Goal: Task Accomplishment & Management: Use online tool/utility

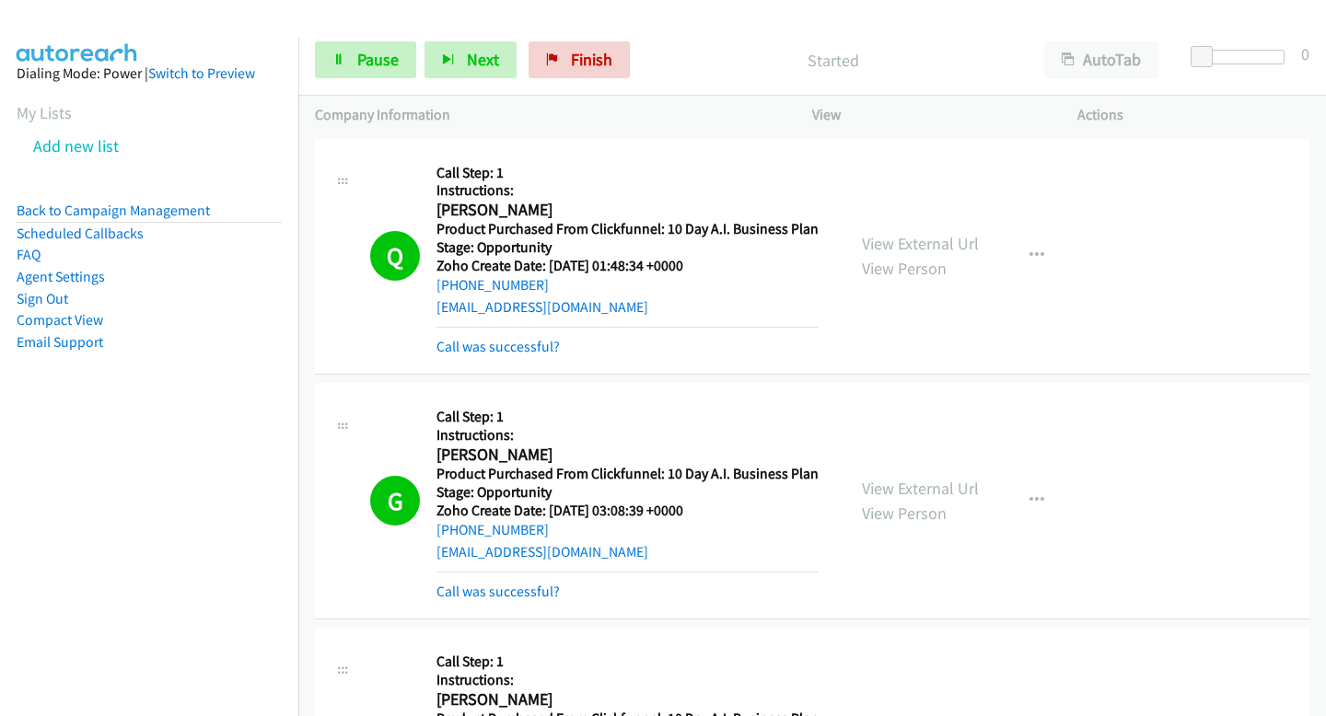
click at [320, 62] on link "Pause" at bounding box center [365, 59] width 101 height 37
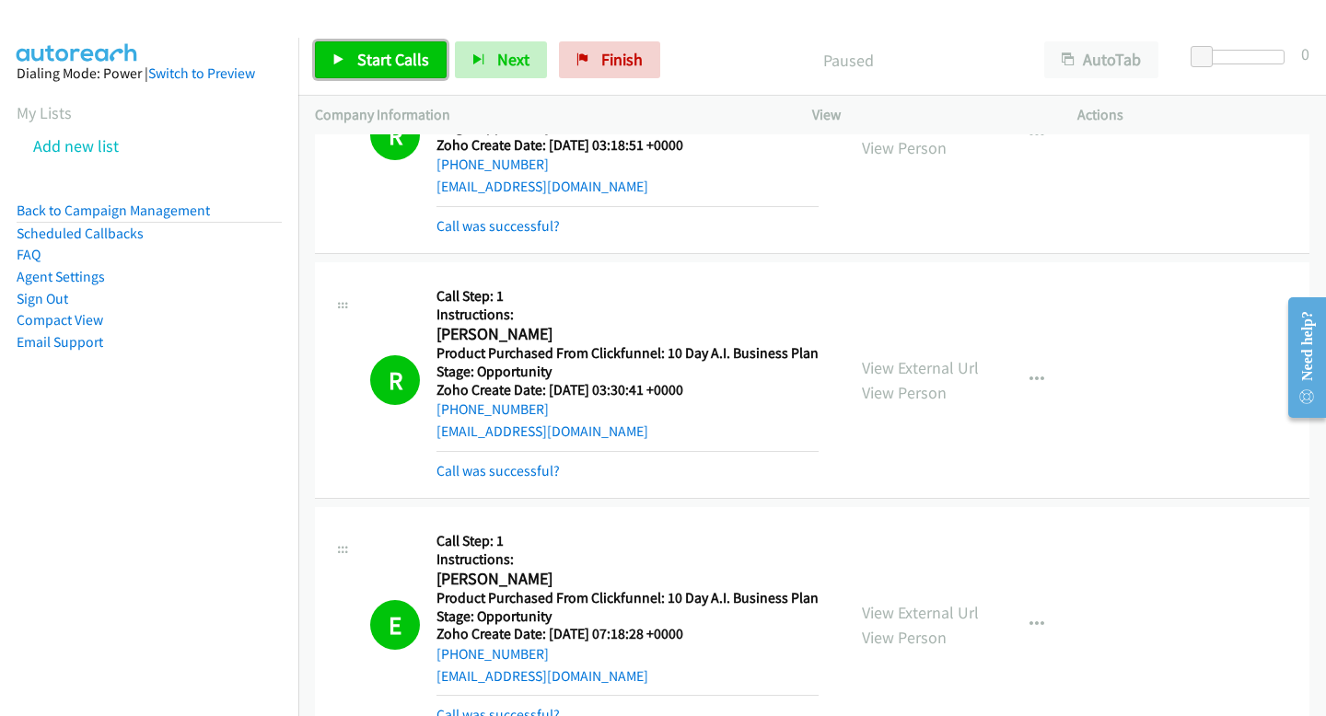
click at [396, 60] on span "Start Calls" at bounding box center [393, 59] width 72 height 21
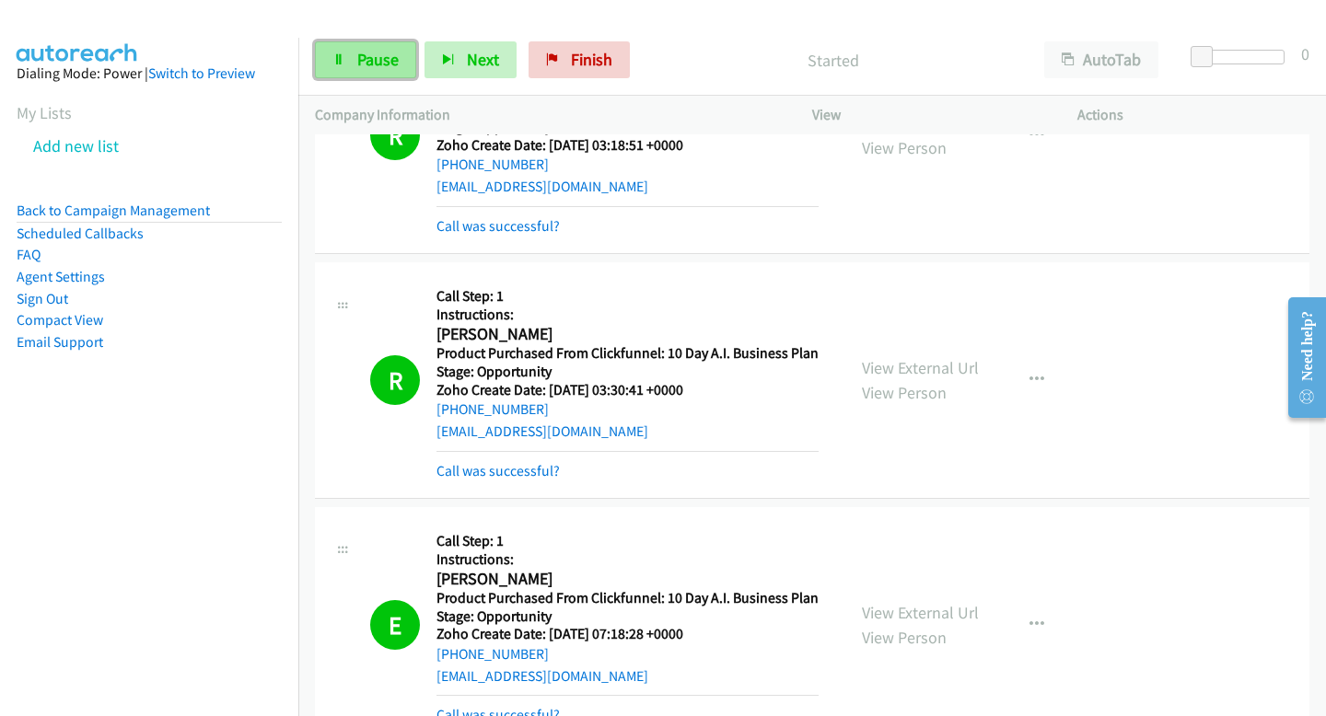
click at [366, 52] on span "Pause" at bounding box center [377, 59] width 41 height 21
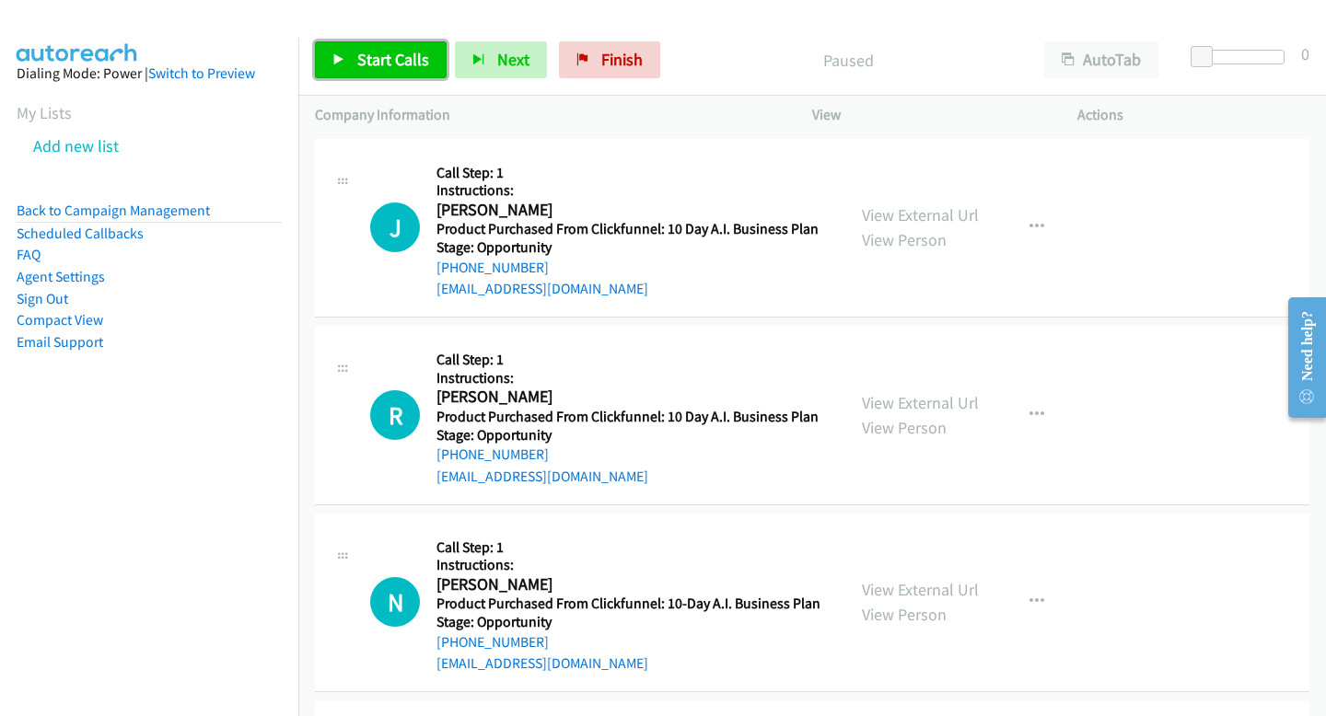
click at [442, 61] on link "Start Calls" at bounding box center [381, 59] width 132 height 37
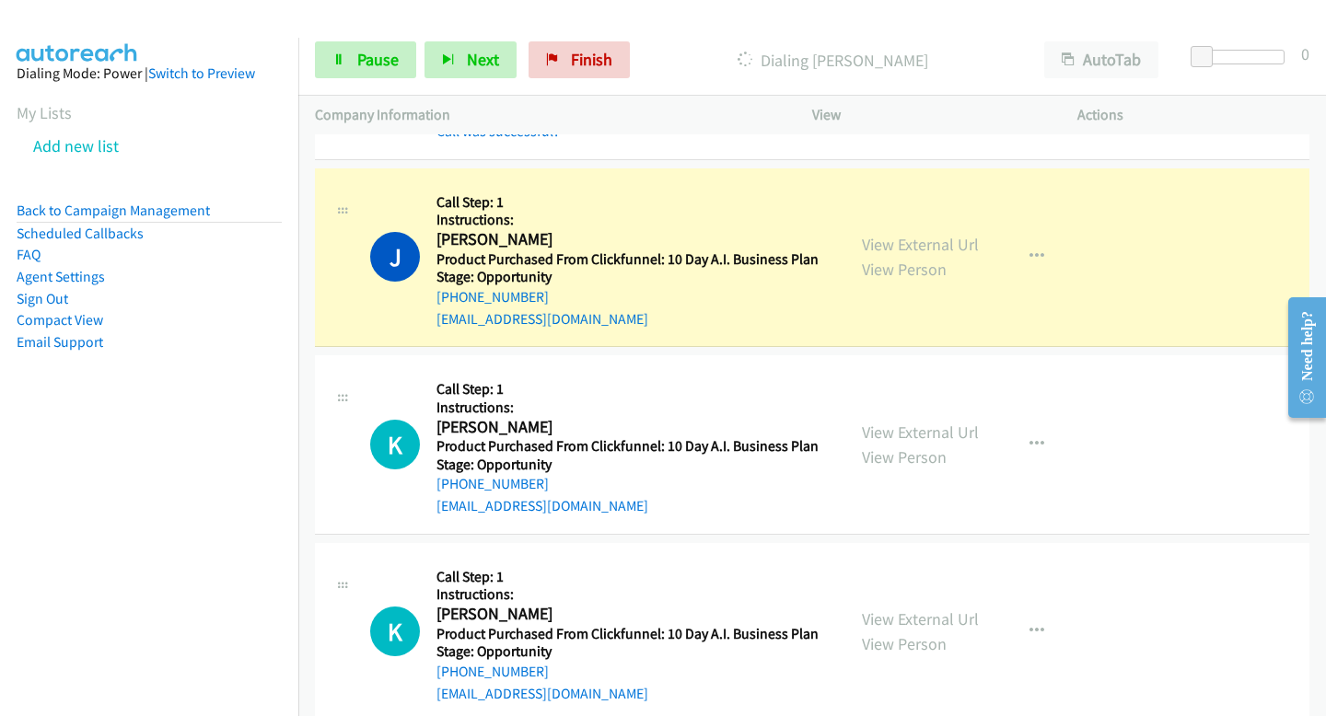
scroll to position [1595, 0]
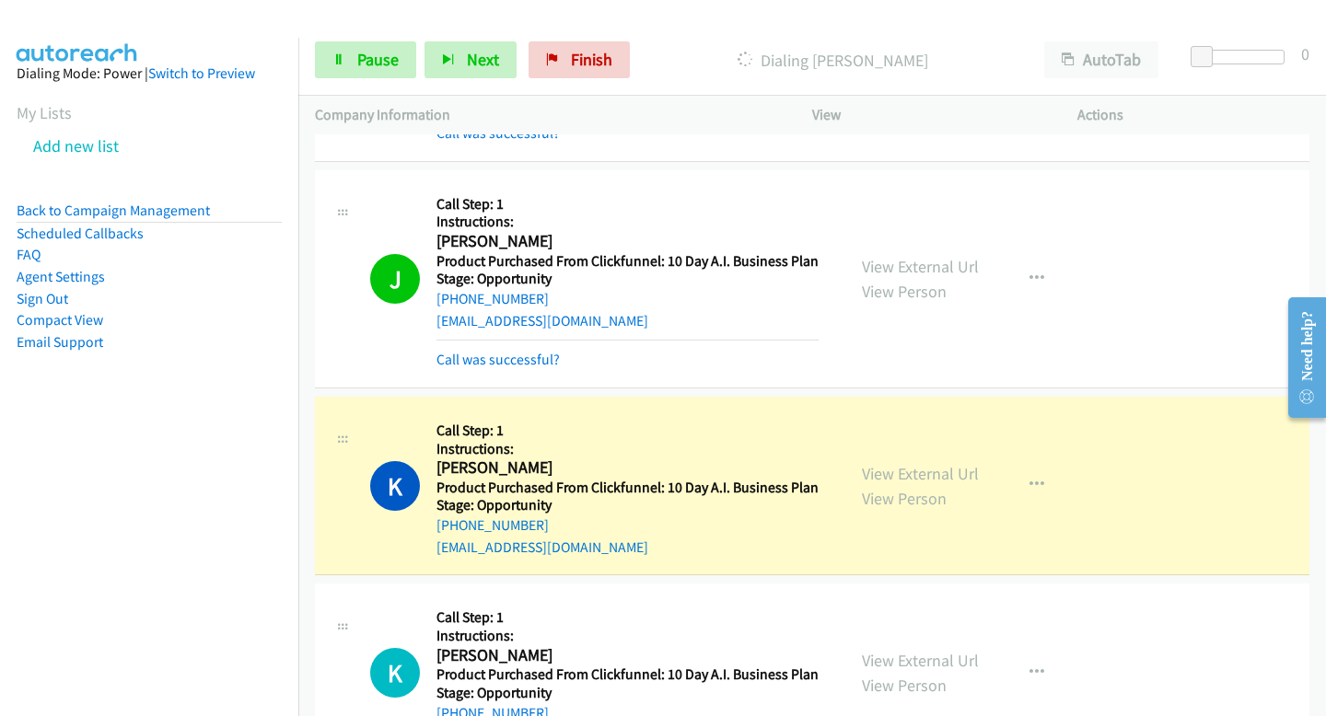
click at [373, 38] on div "Start Calls Pause Next Finish Dialing Kenneth Clay AutoTab AutoTab 0" at bounding box center [812, 60] width 1028 height 71
click at [369, 50] on span "Pause" at bounding box center [377, 59] width 41 height 21
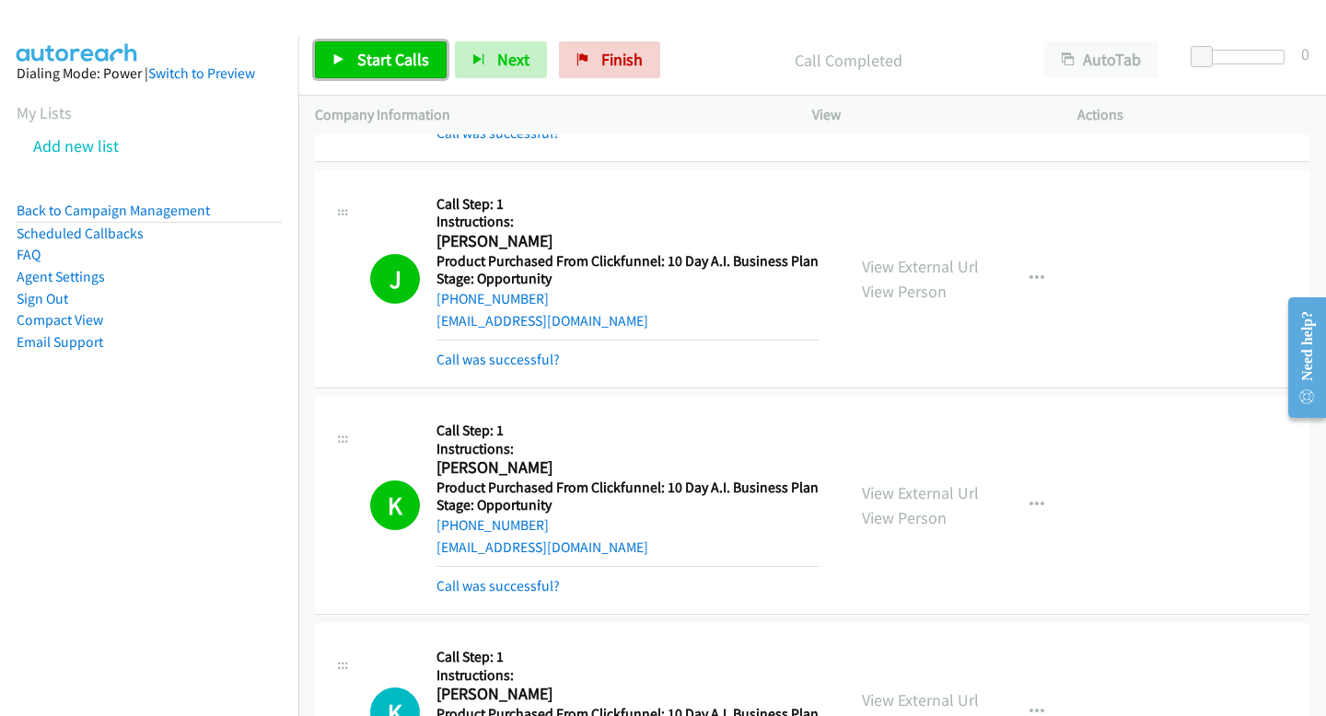
click at [423, 52] on span "Start Calls" at bounding box center [393, 59] width 72 height 21
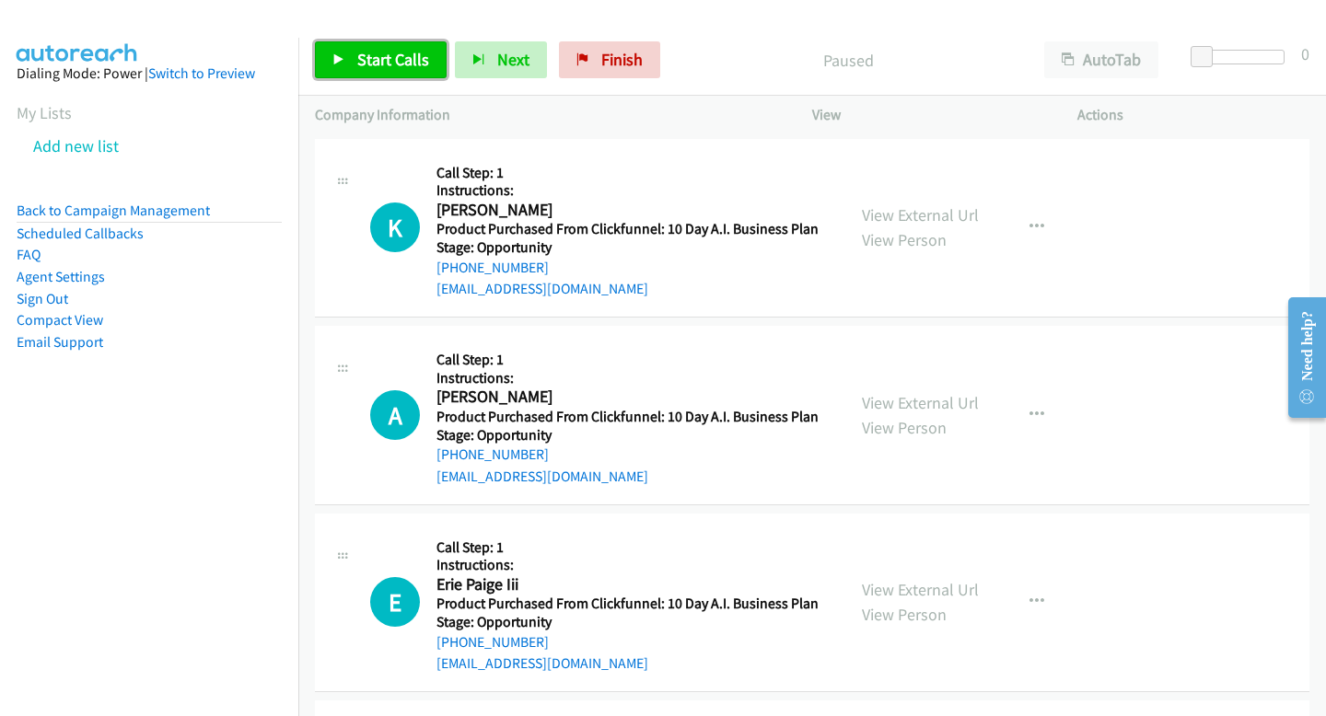
click at [357, 66] on span "Start Calls" at bounding box center [393, 59] width 72 height 21
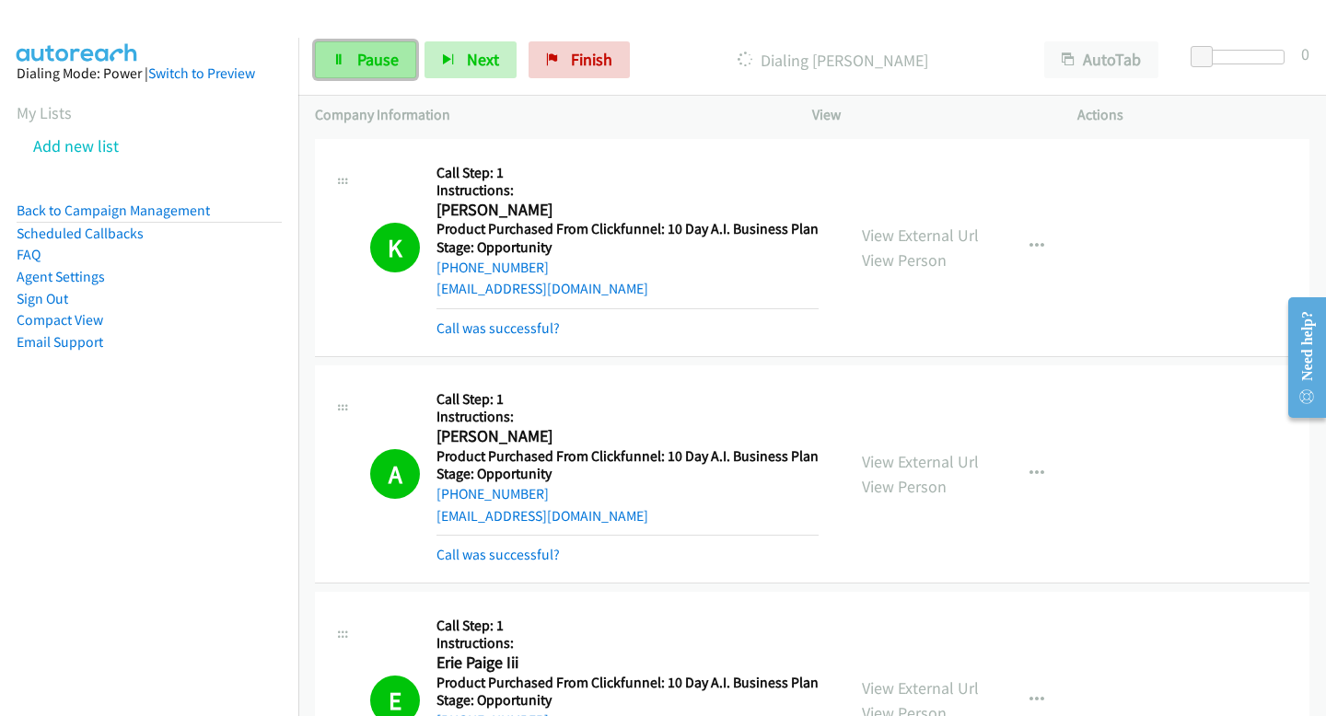
click at [342, 62] on icon at bounding box center [338, 60] width 13 height 13
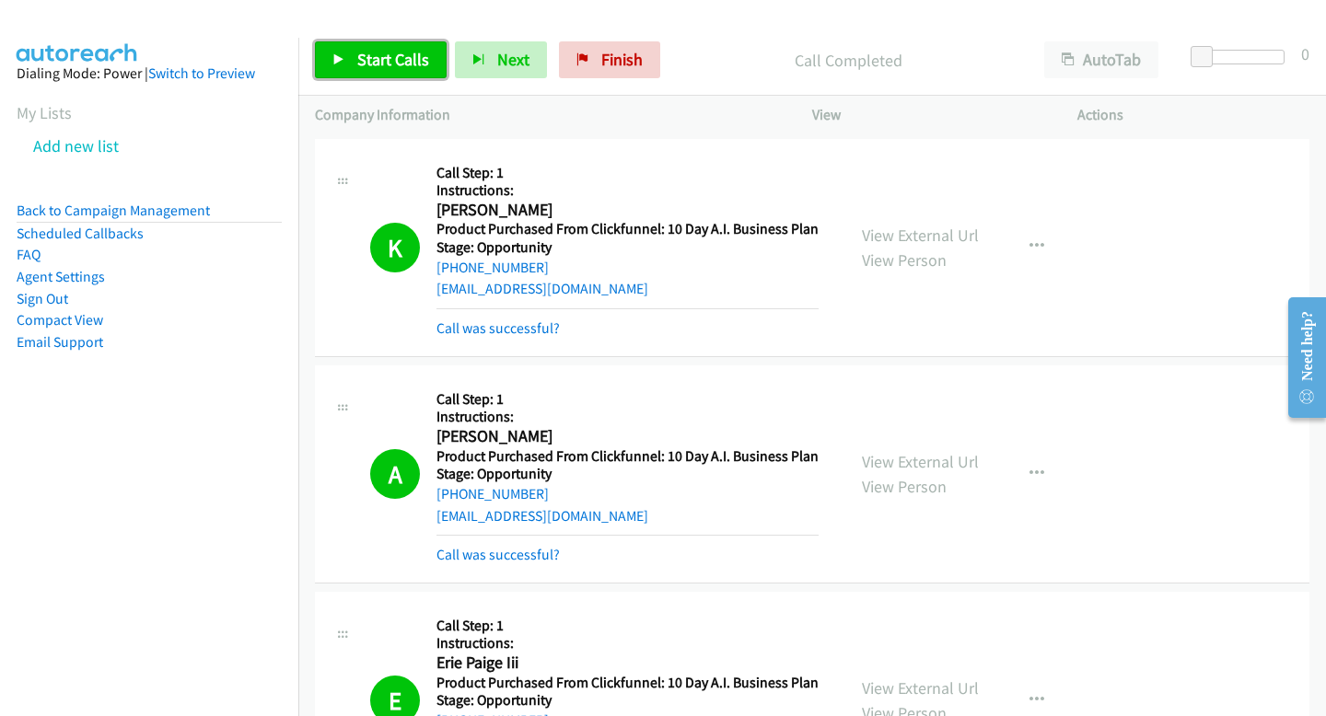
click at [338, 61] on icon at bounding box center [338, 60] width 13 height 13
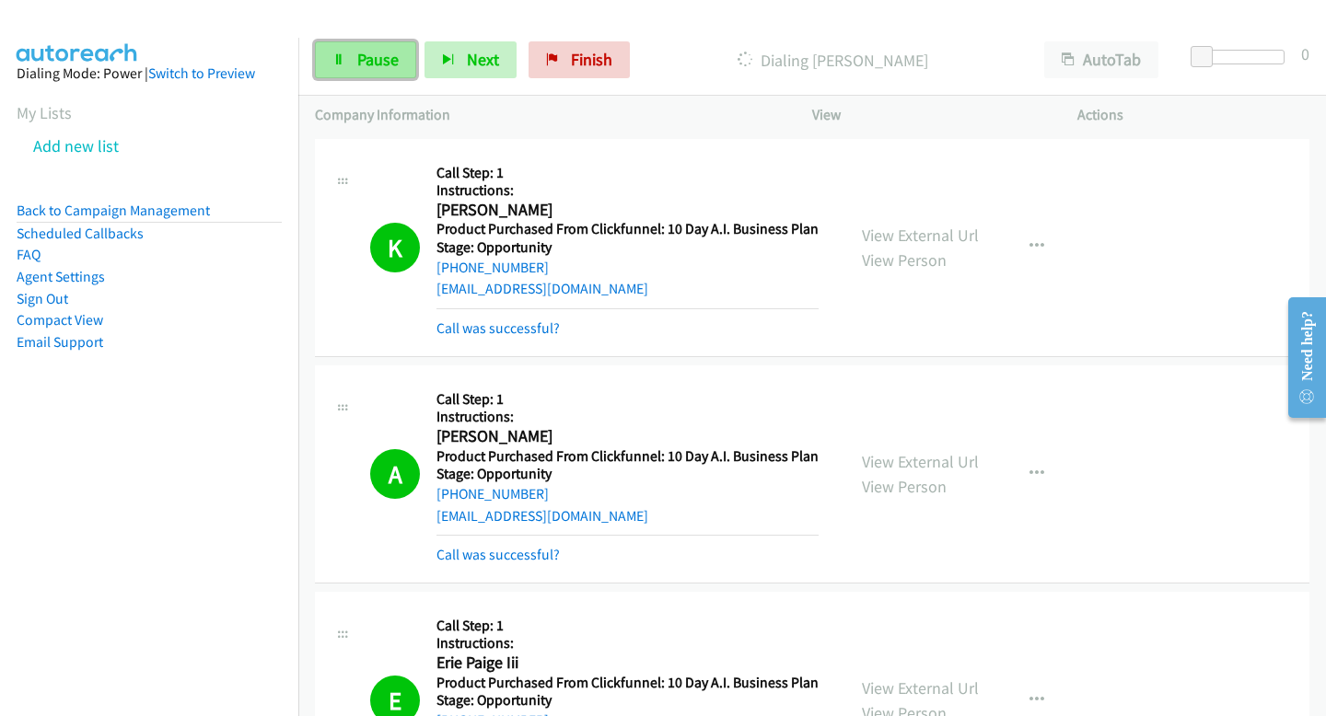
click at [348, 69] on link "Pause" at bounding box center [365, 59] width 101 height 37
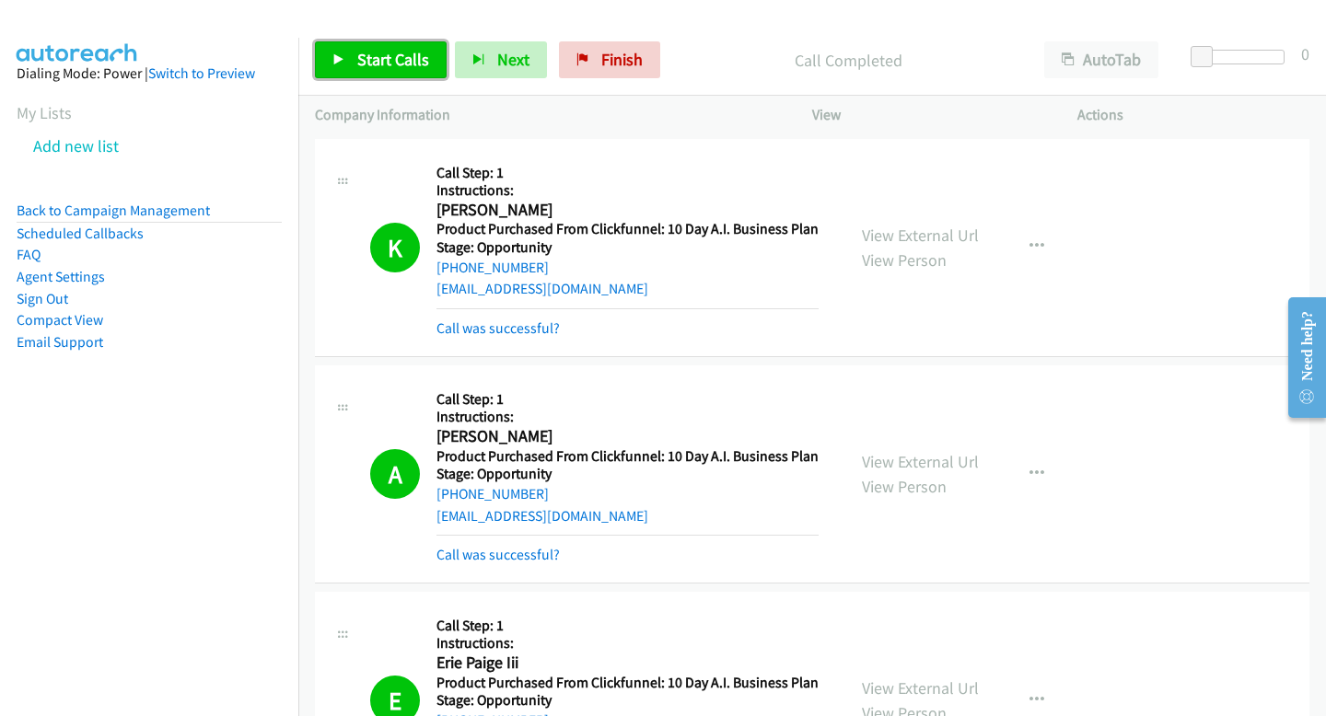
click at [336, 72] on link "Start Calls" at bounding box center [381, 59] width 132 height 37
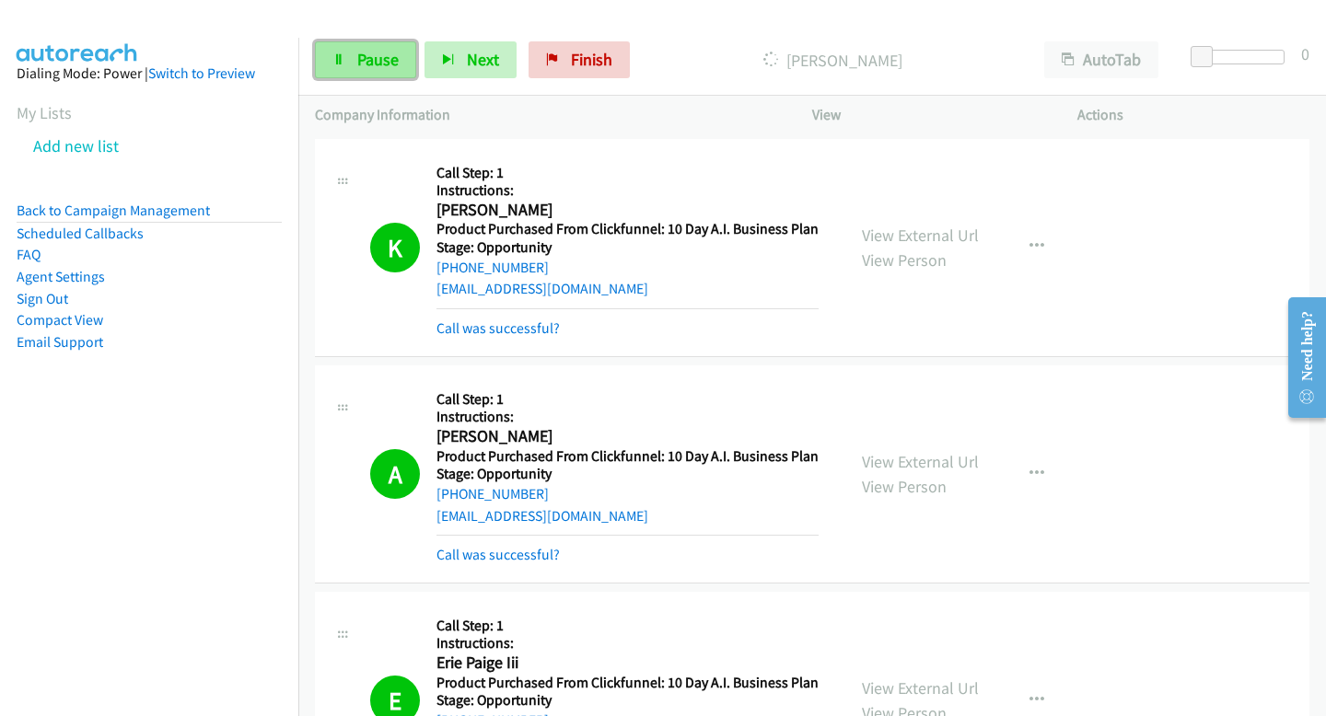
click at [390, 60] on span "Pause" at bounding box center [377, 59] width 41 height 21
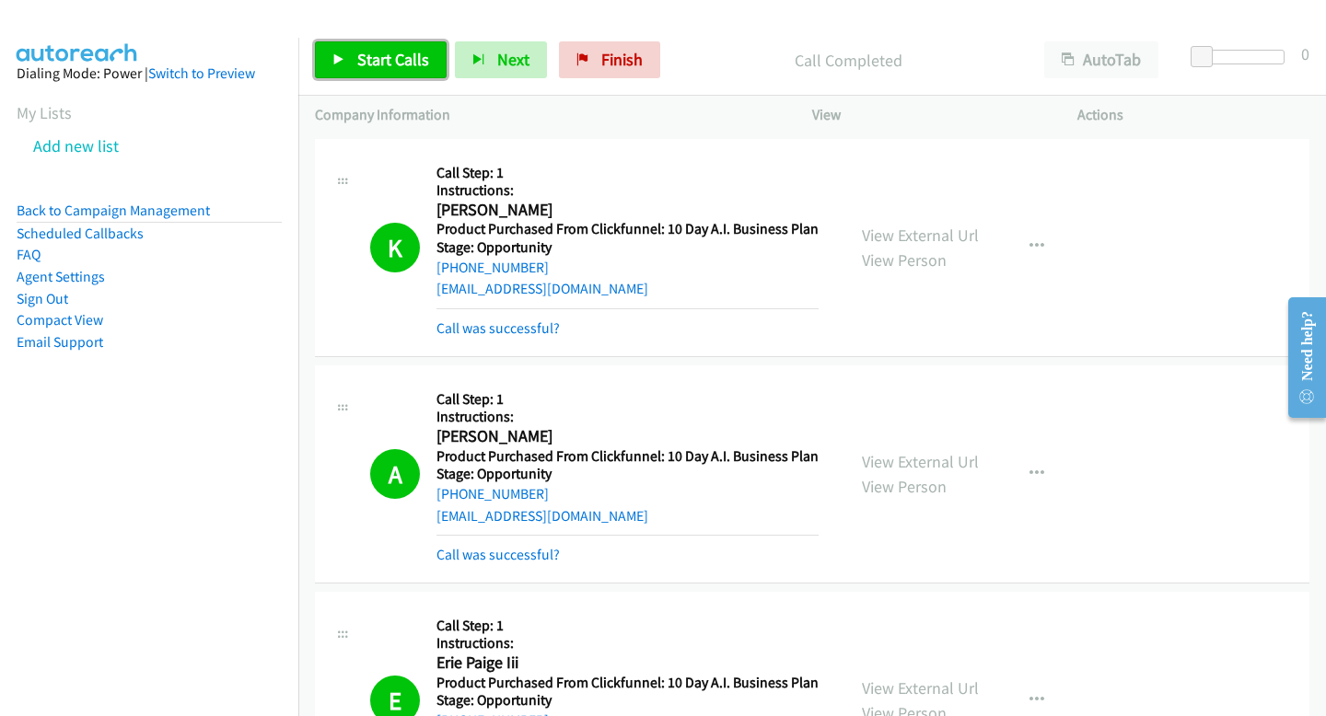
click at [383, 66] on span "Start Calls" at bounding box center [393, 59] width 72 height 21
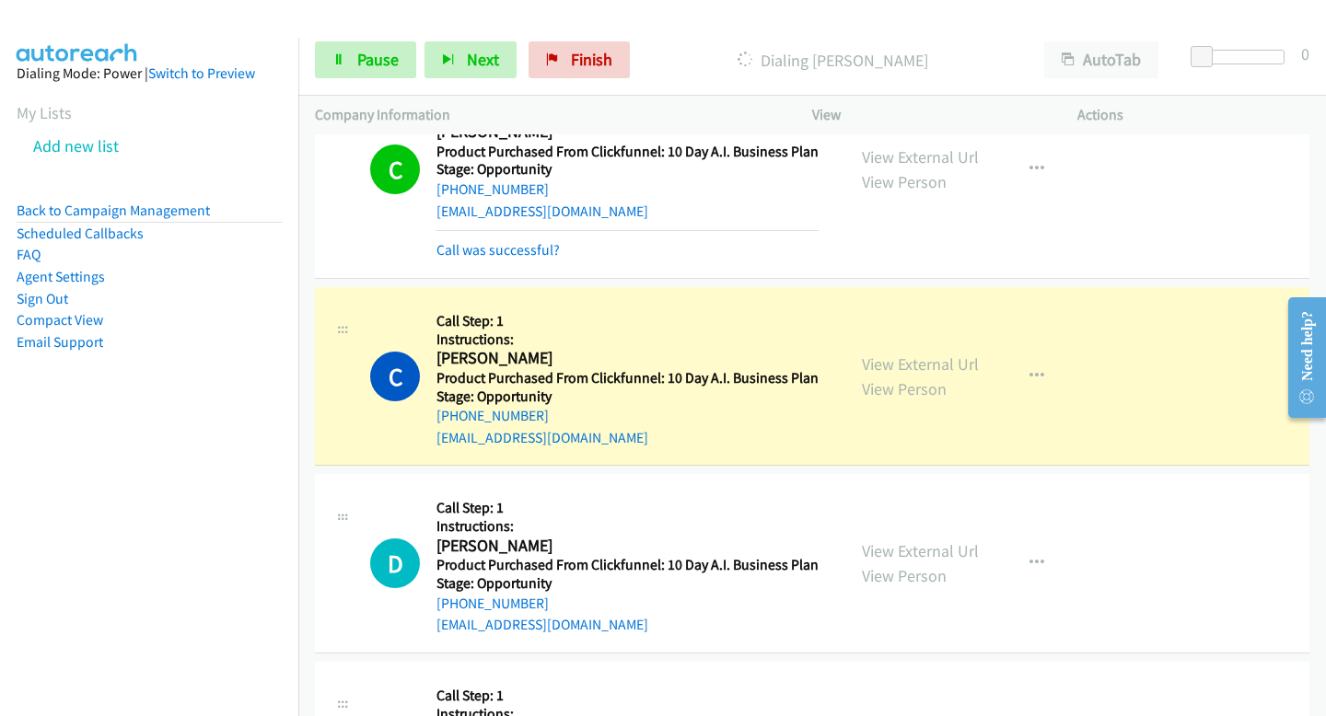
scroll to position [13996, 0]
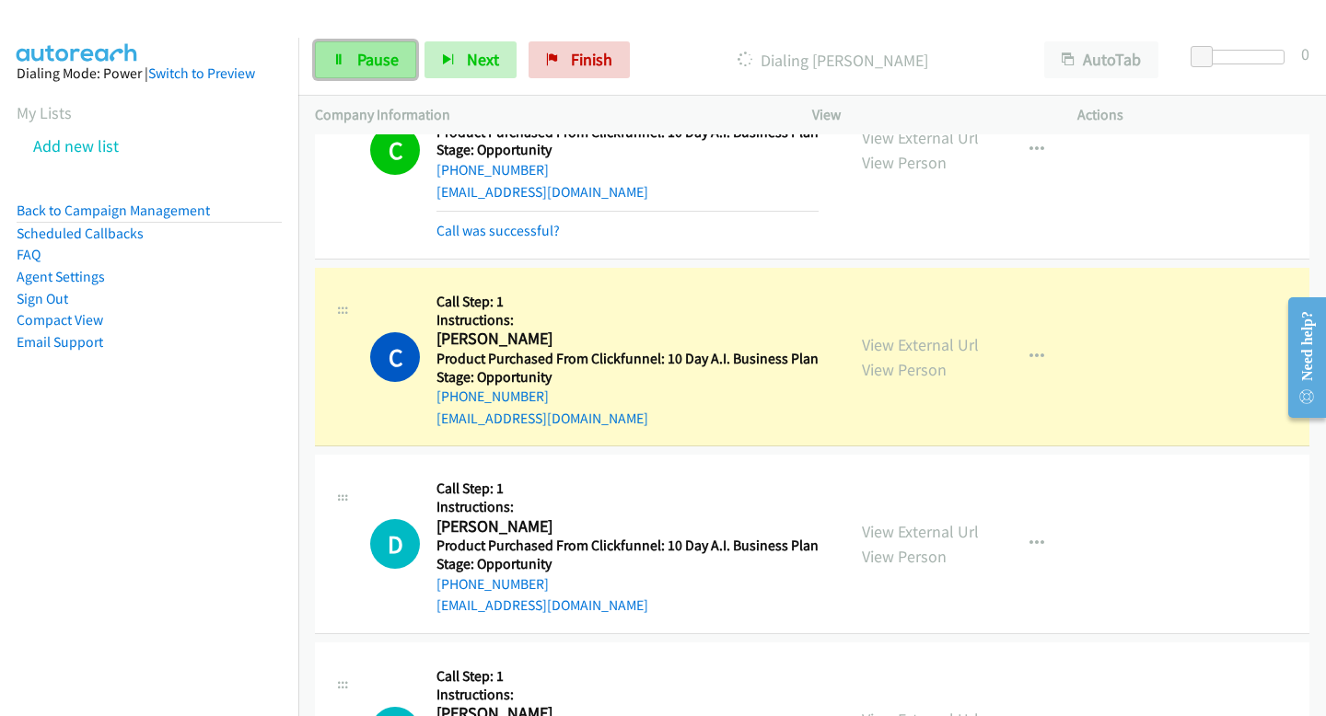
click at [357, 52] on span "Pause" at bounding box center [377, 59] width 41 height 21
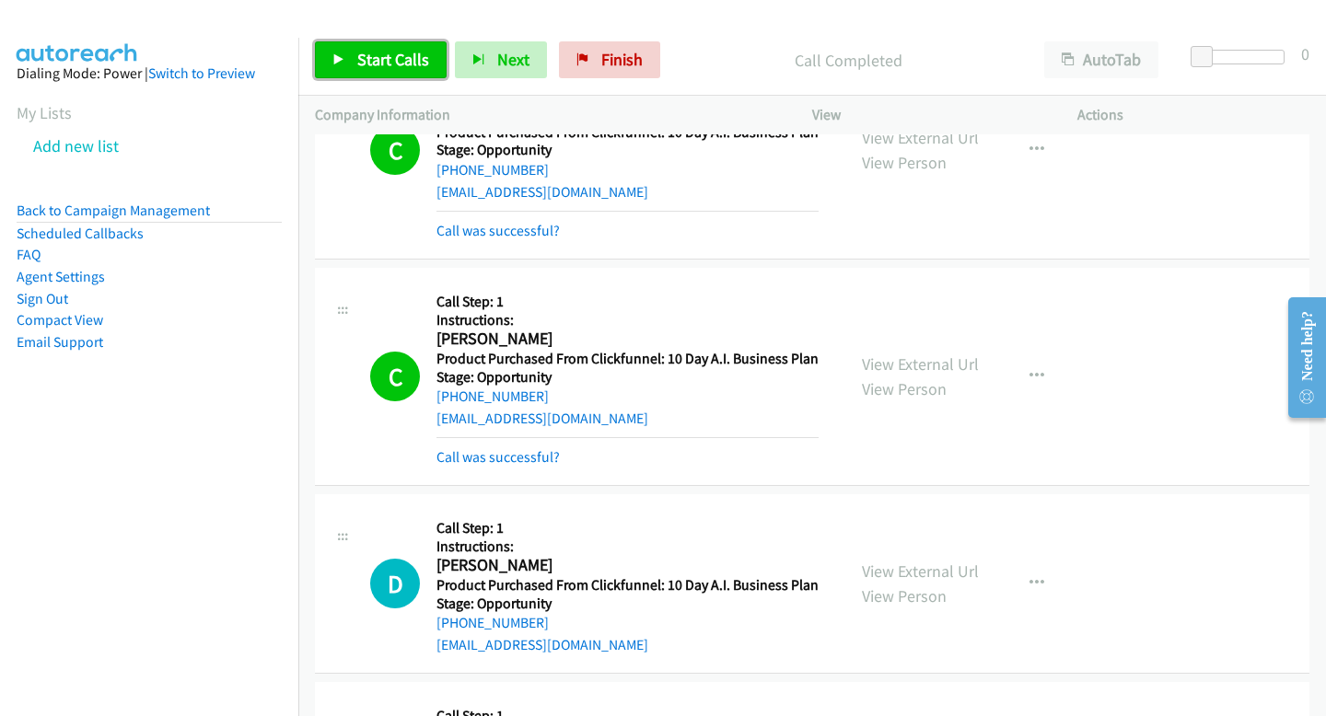
click at [333, 54] on icon at bounding box center [338, 60] width 13 height 13
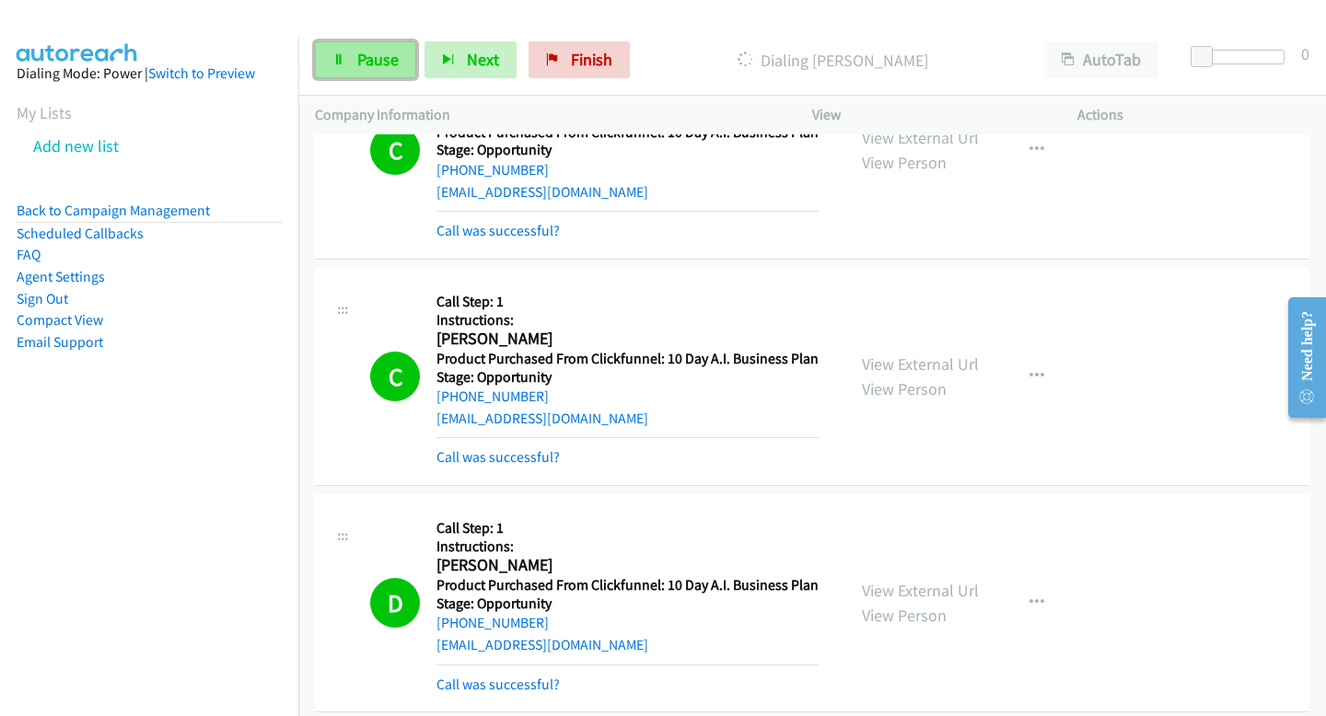
click at [385, 60] on span "Pause" at bounding box center [377, 59] width 41 height 21
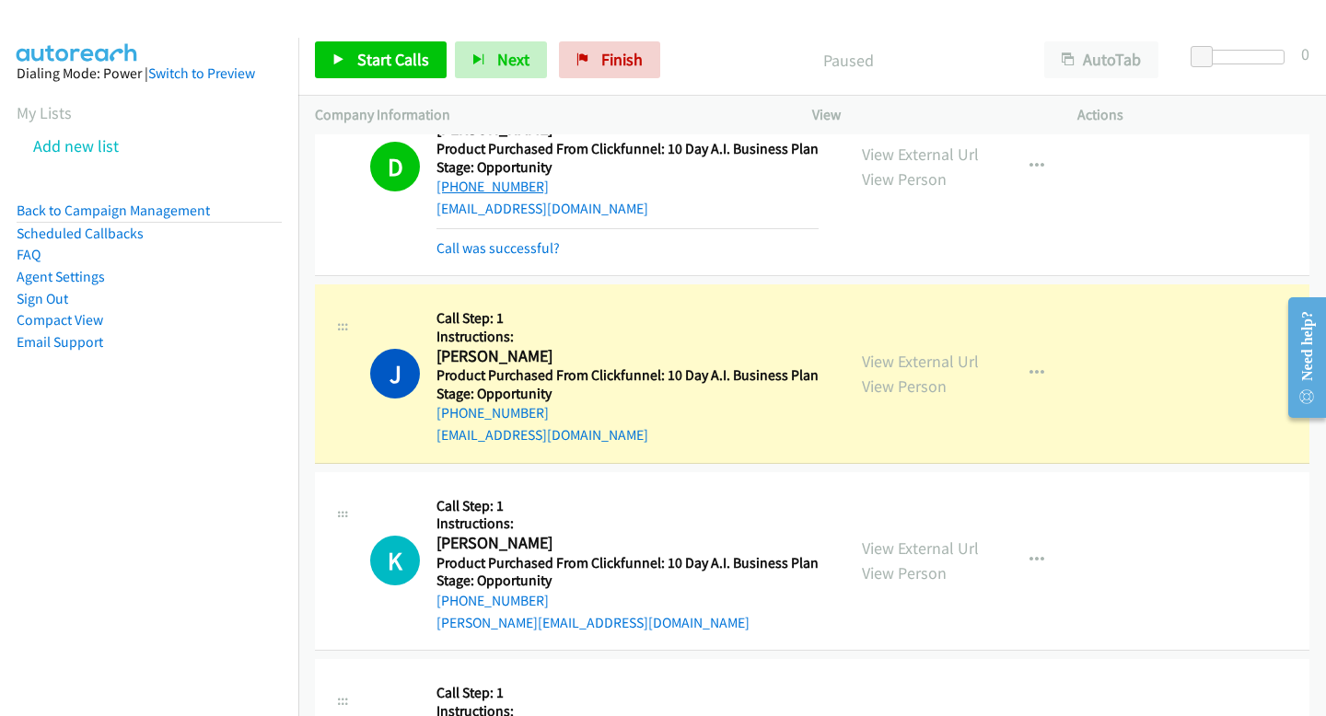
scroll to position [14443, 0]
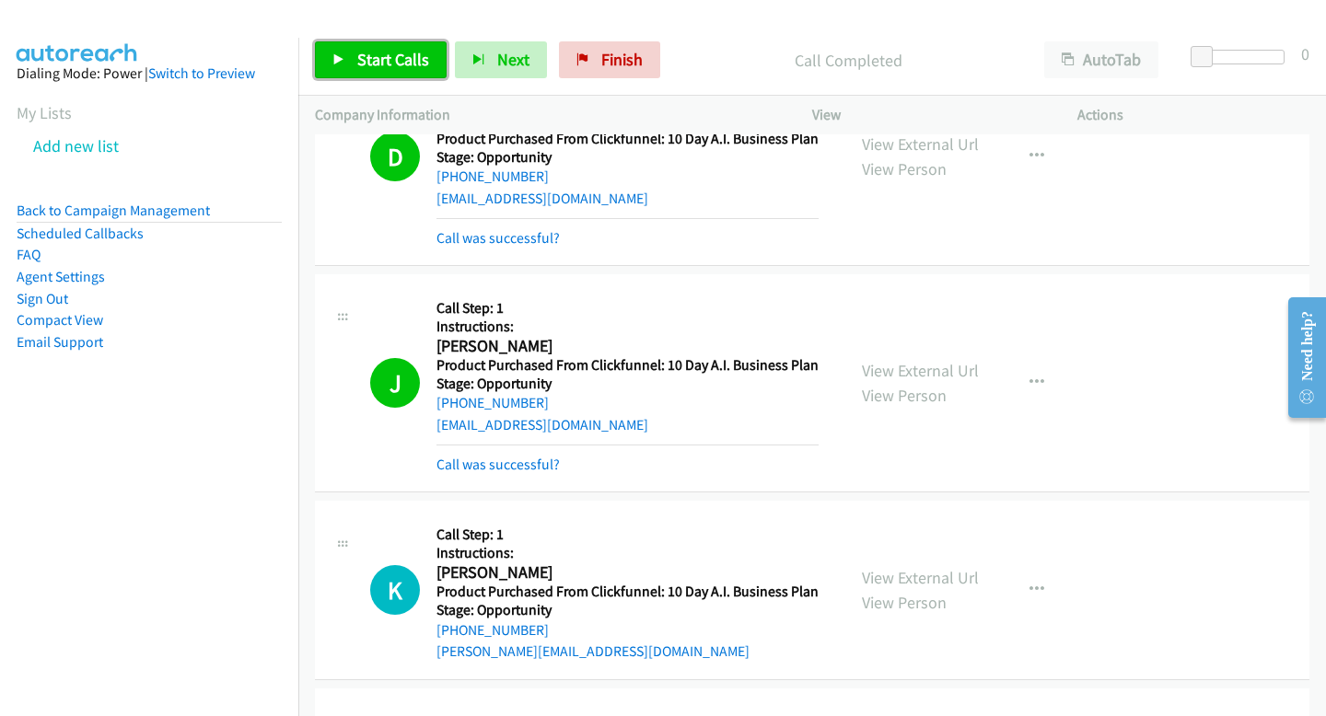
click at [396, 56] on span "Start Calls" at bounding box center [393, 59] width 72 height 21
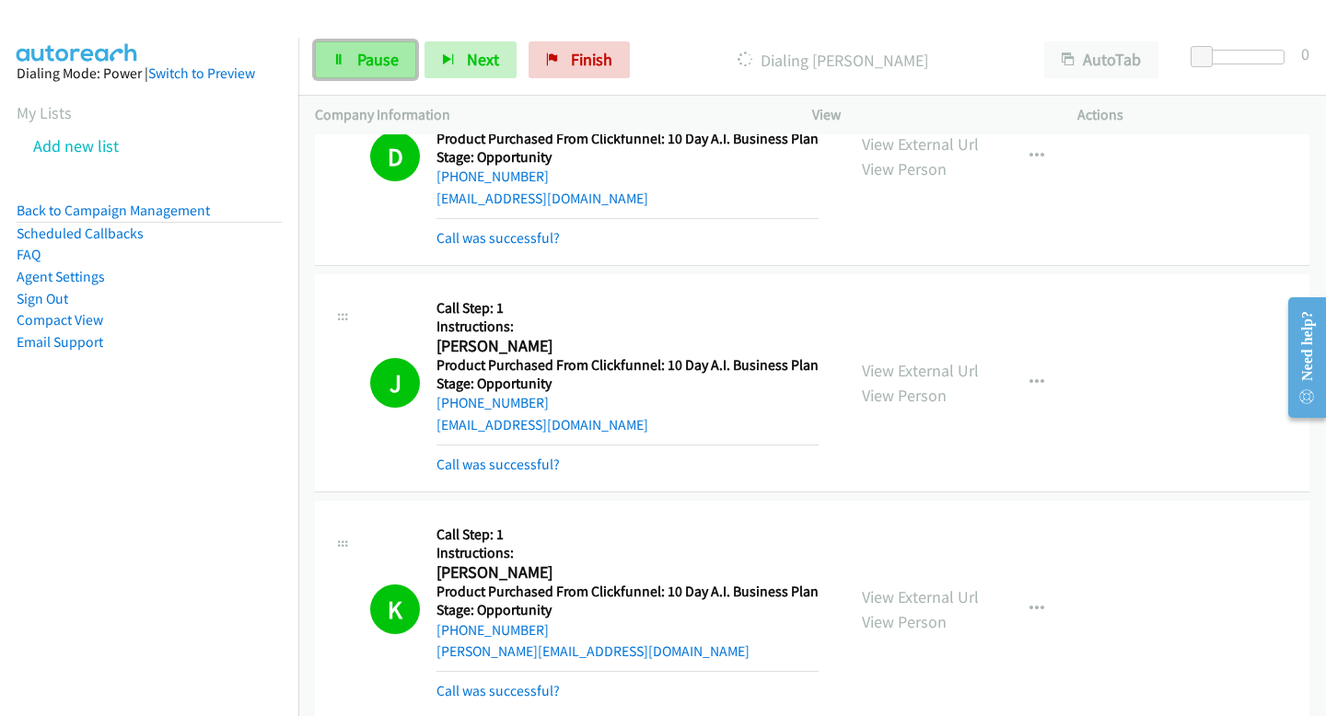
click at [357, 59] on span "Pause" at bounding box center [377, 59] width 41 height 21
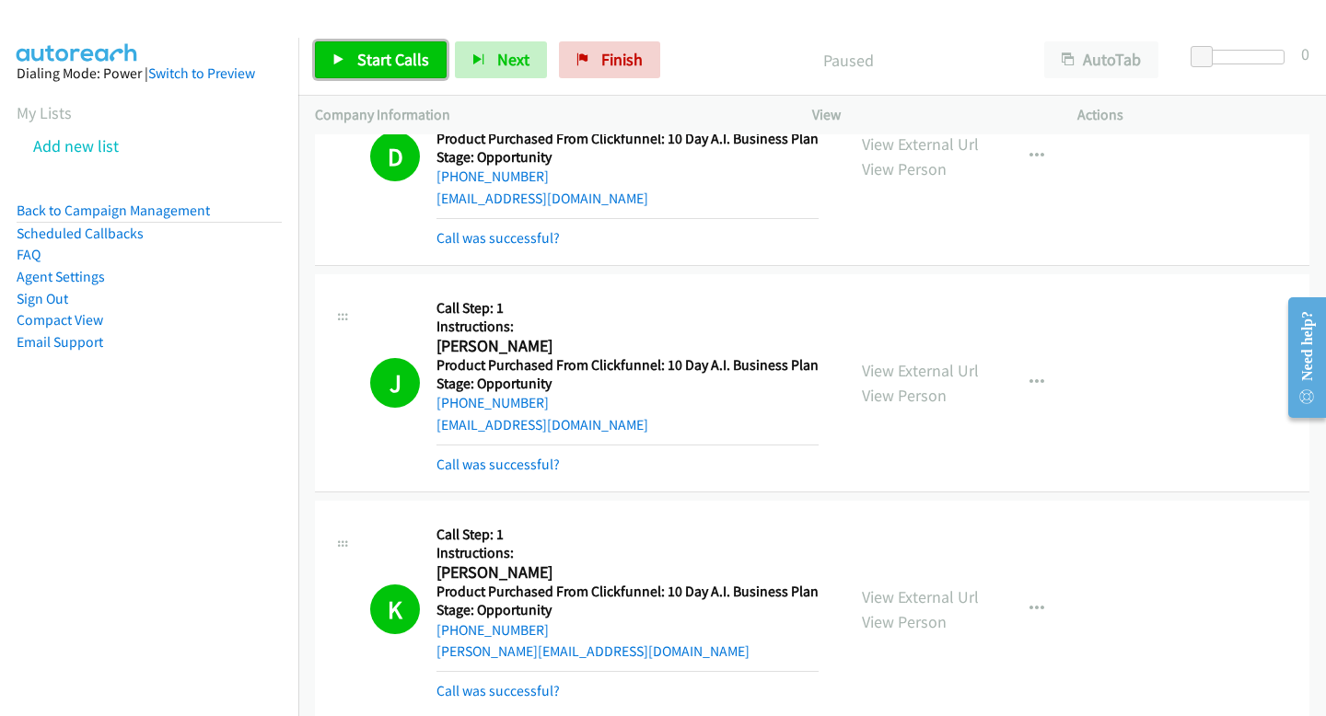
click at [357, 47] on link "Start Calls" at bounding box center [381, 59] width 132 height 37
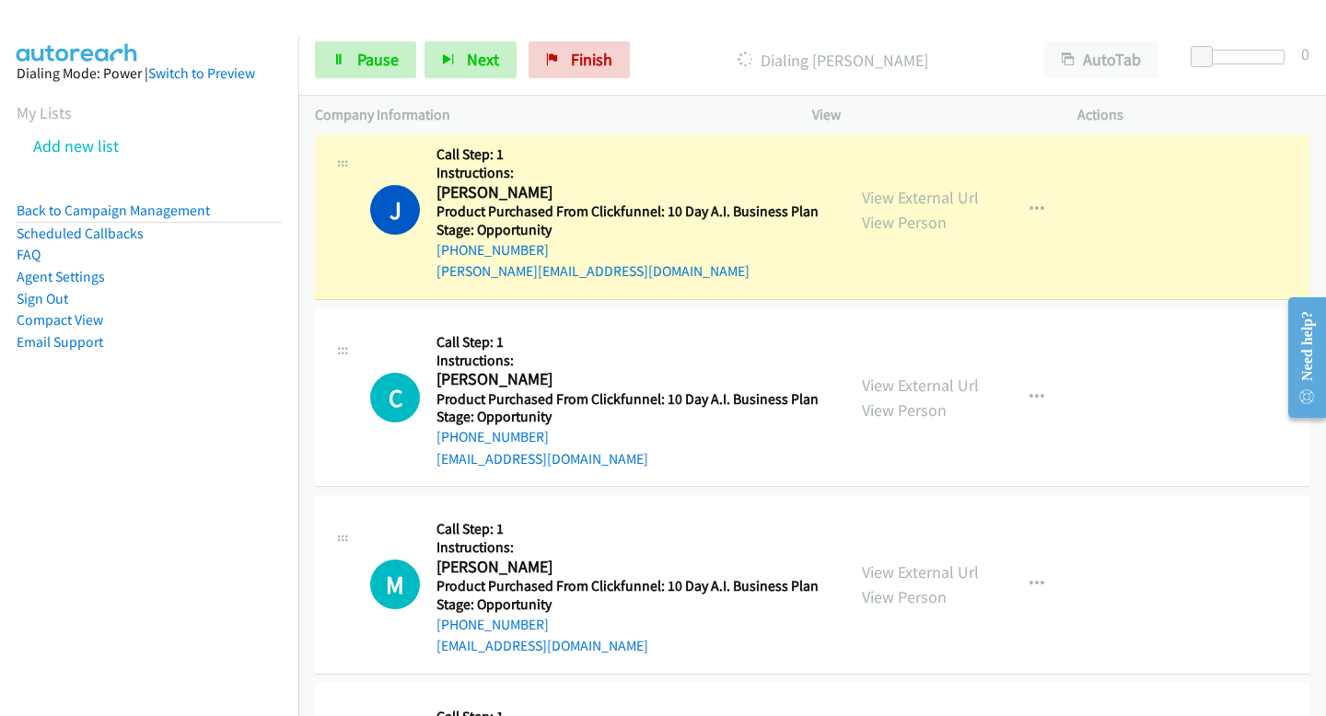
scroll to position [17332, 0]
click at [904, 214] on link "View Person" at bounding box center [904, 224] width 85 height 21
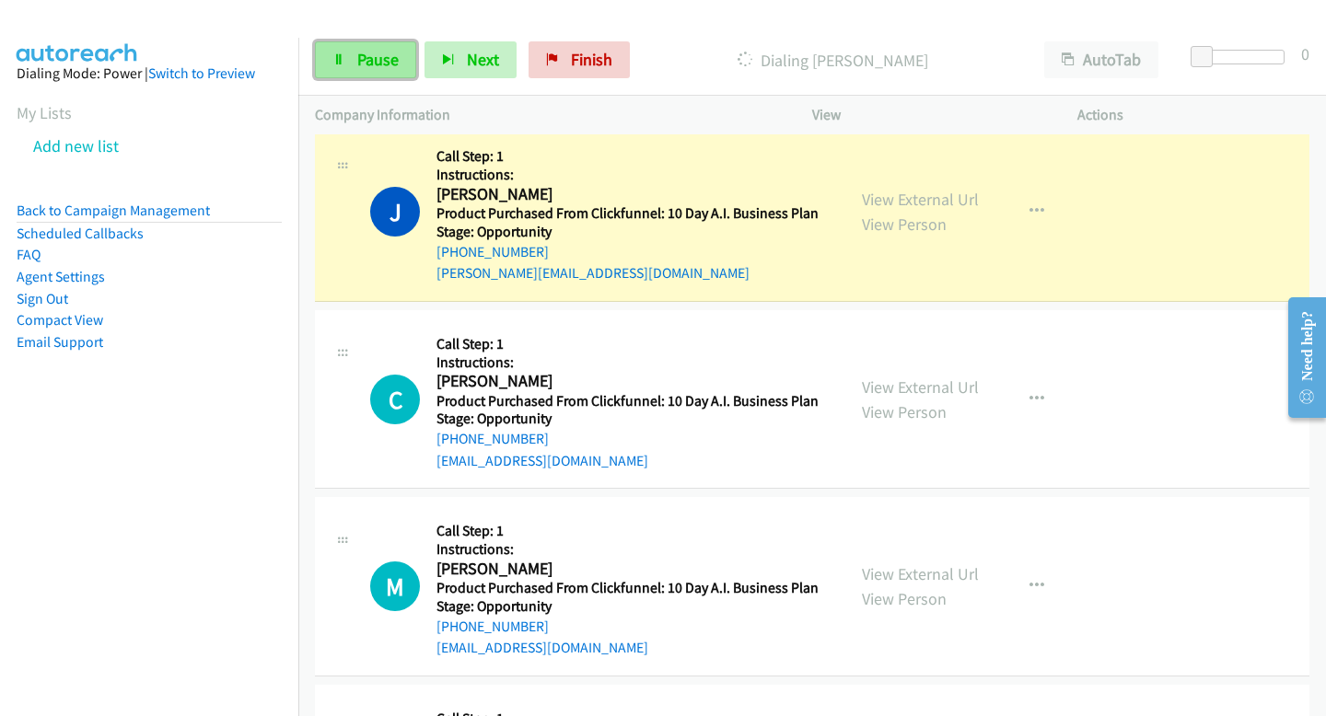
click at [343, 43] on link "Pause" at bounding box center [365, 59] width 101 height 37
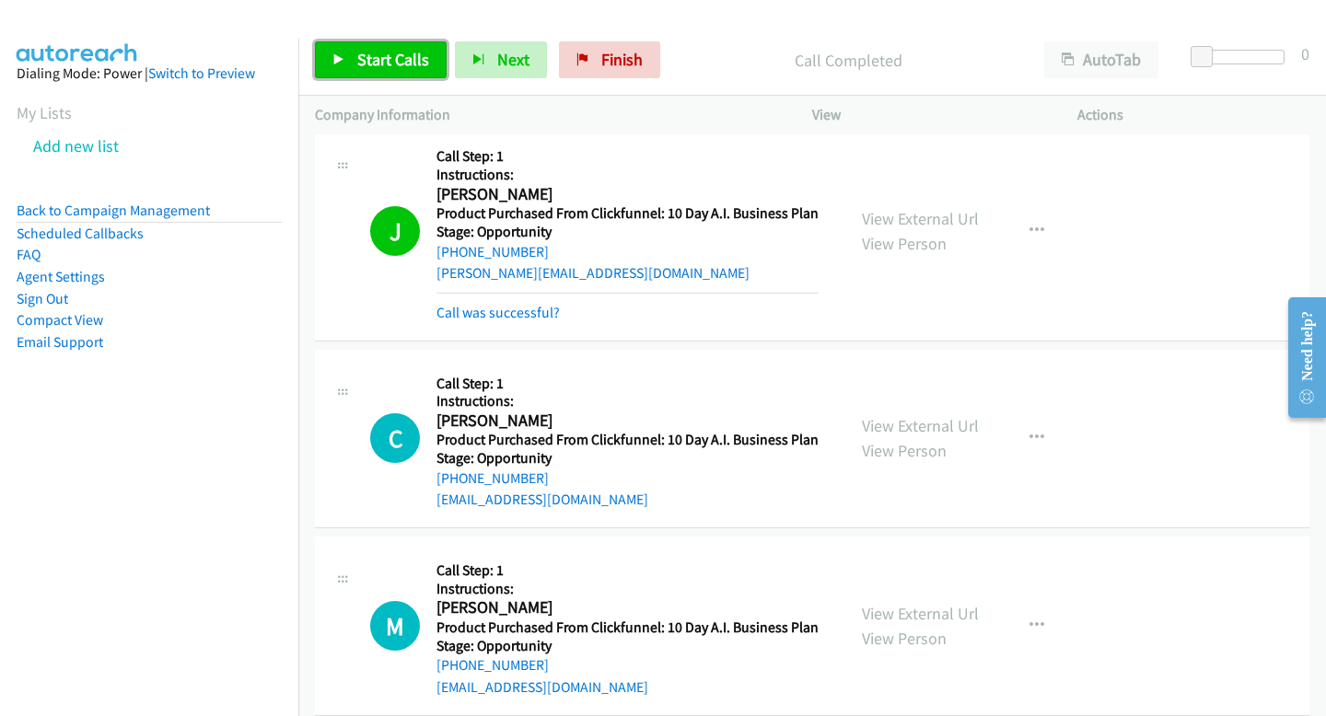
click at [389, 54] on span "Start Calls" at bounding box center [393, 59] width 72 height 21
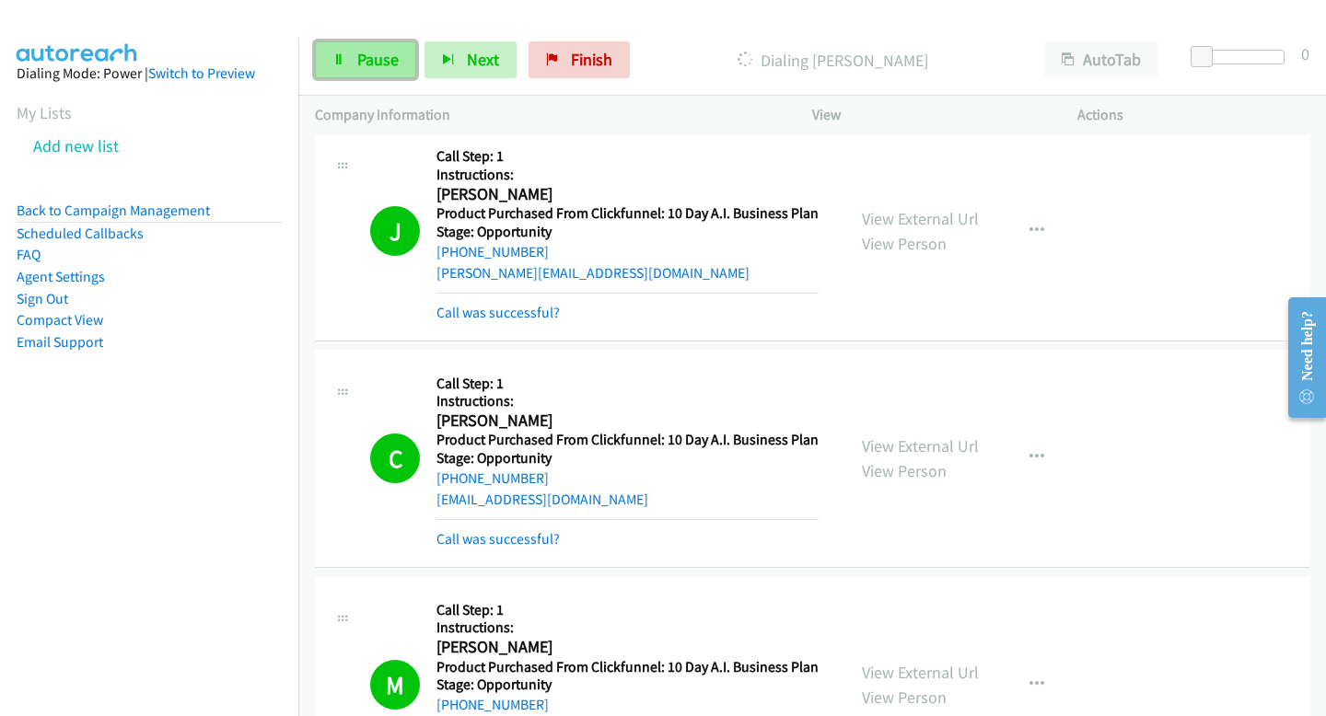
click at [372, 61] on span "Pause" at bounding box center [377, 59] width 41 height 21
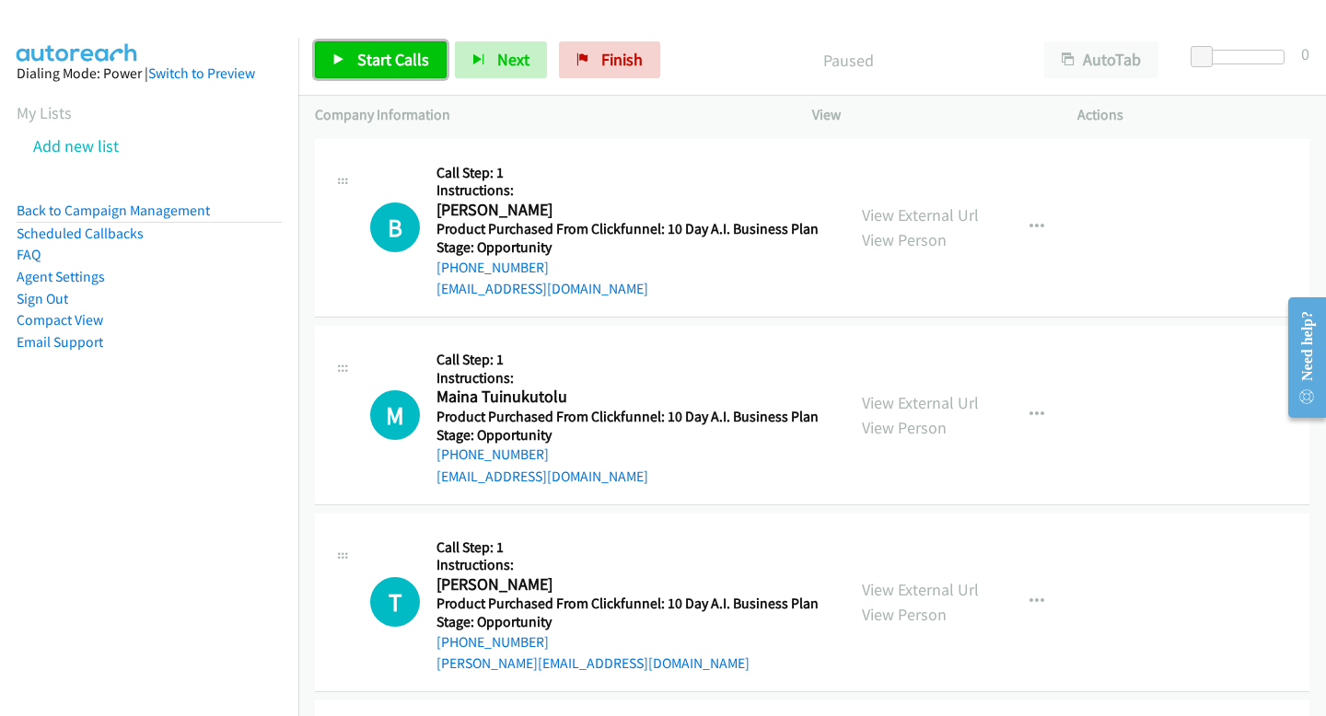
click at [378, 77] on link "Start Calls" at bounding box center [381, 59] width 132 height 37
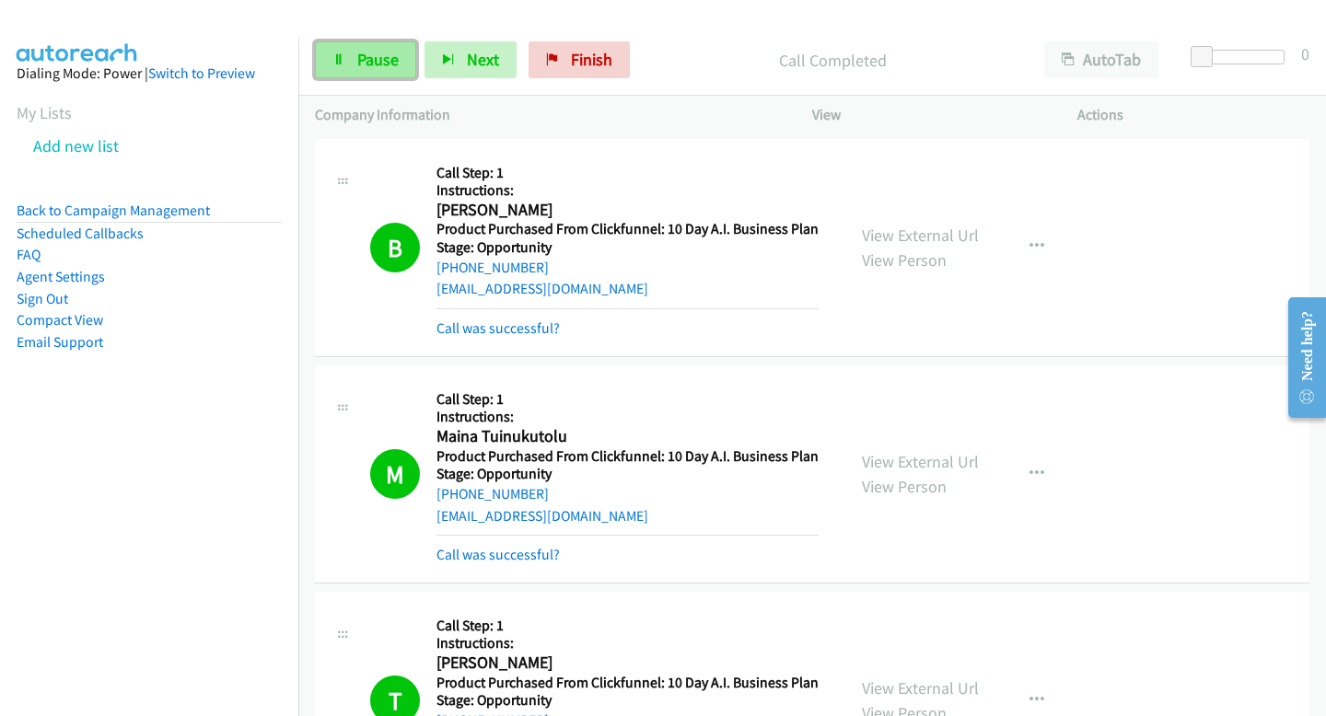
click at [345, 54] on link "Pause" at bounding box center [365, 59] width 101 height 37
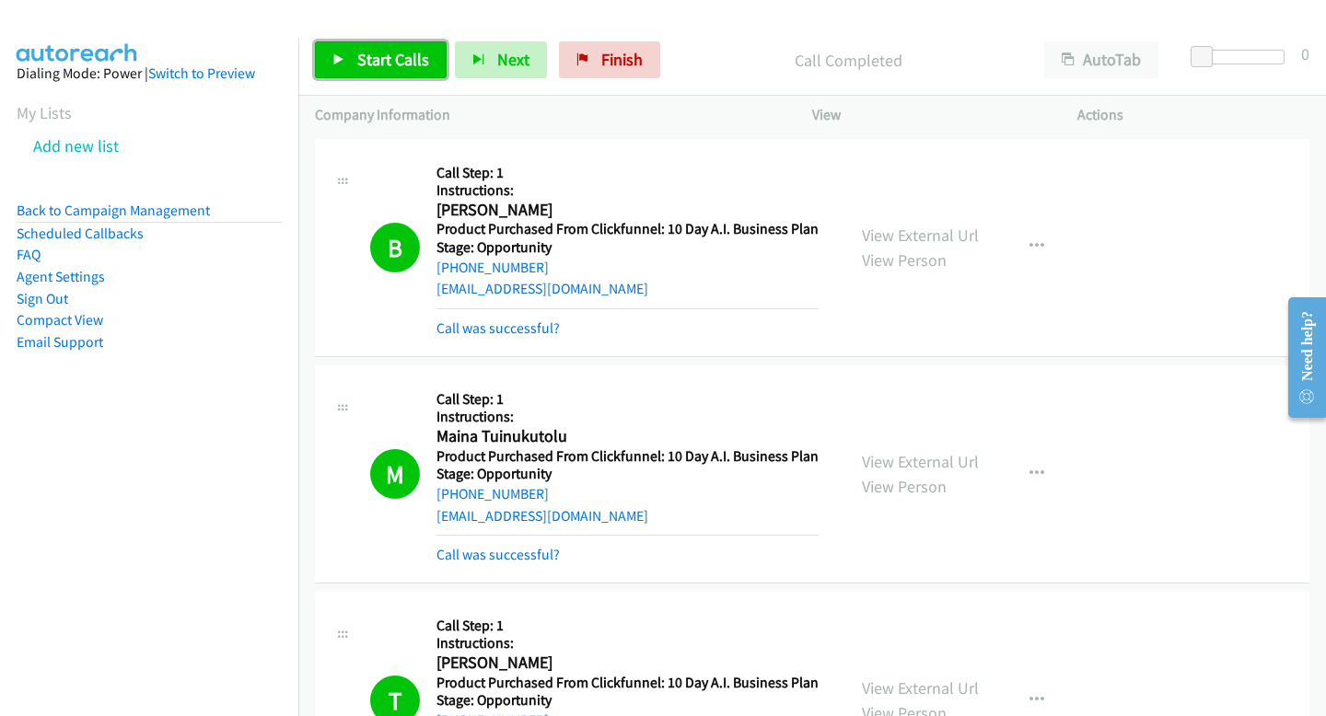
click at [405, 59] on span "Start Calls" at bounding box center [393, 59] width 72 height 21
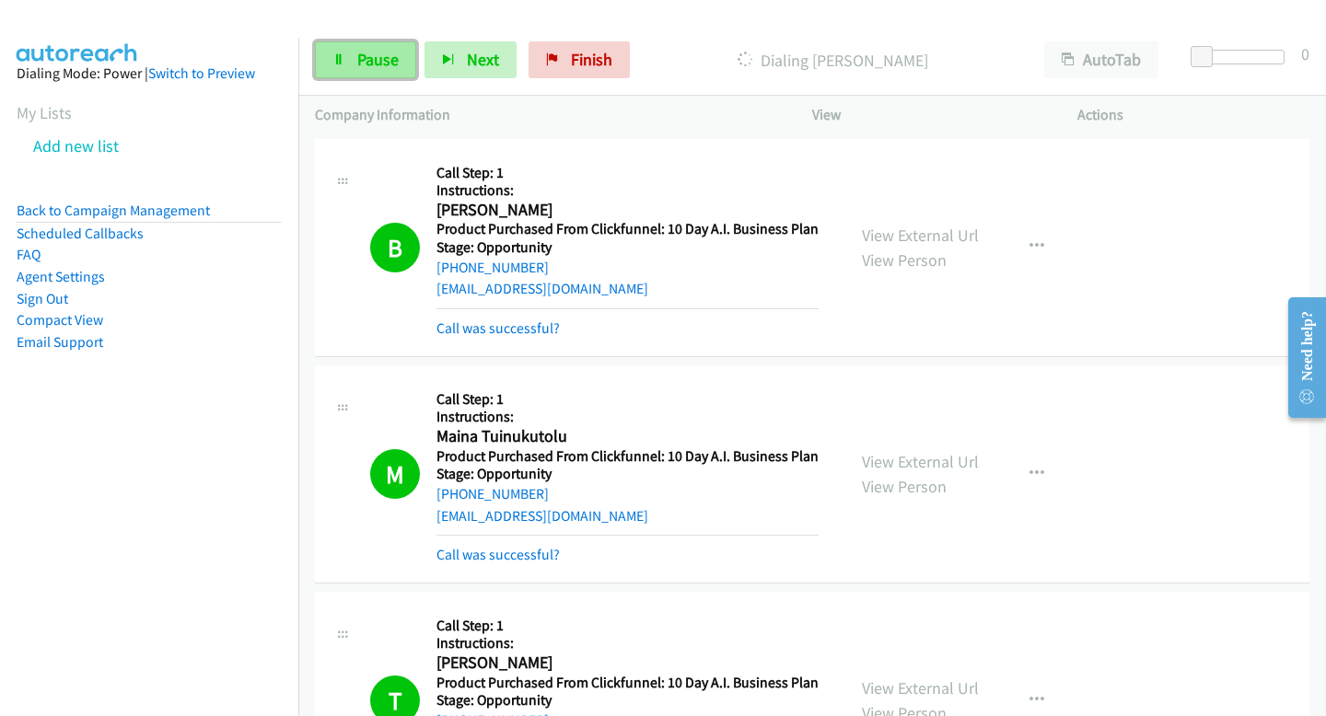
click at [344, 61] on icon at bounding box center [338, 60] width 13 height 13
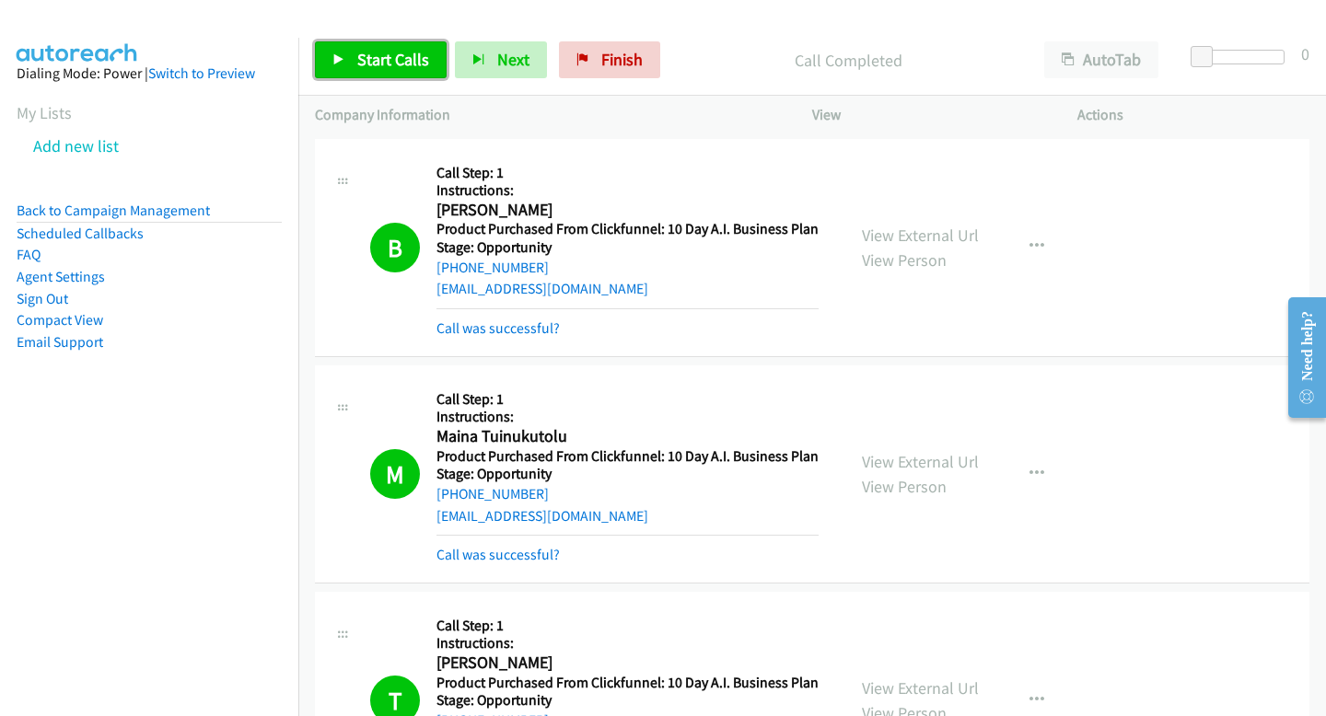
click at [324, 46] on link "Start Calls" at bounding box center [381, 59] width 132 height 37
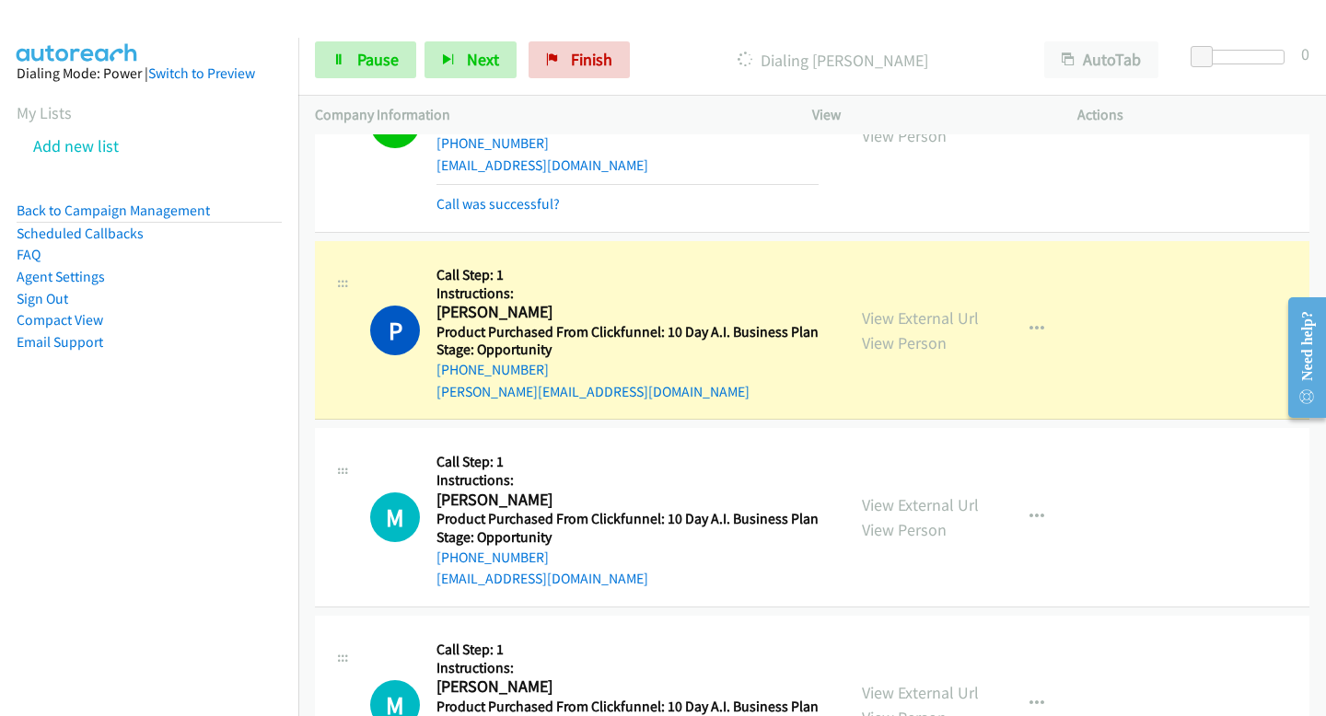
scroll to position [13325, 0]
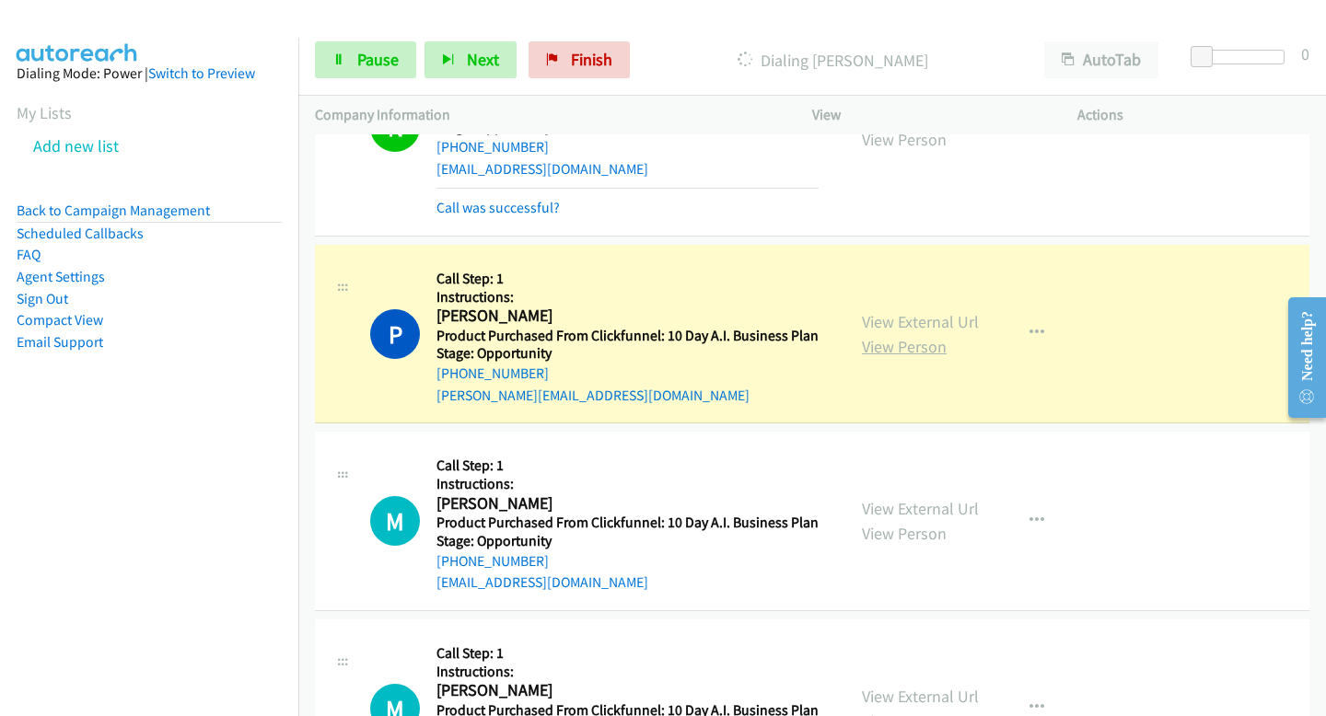
click at [908, 336] on link "View Person" at bounding box center [904, 346] width 85 height 21
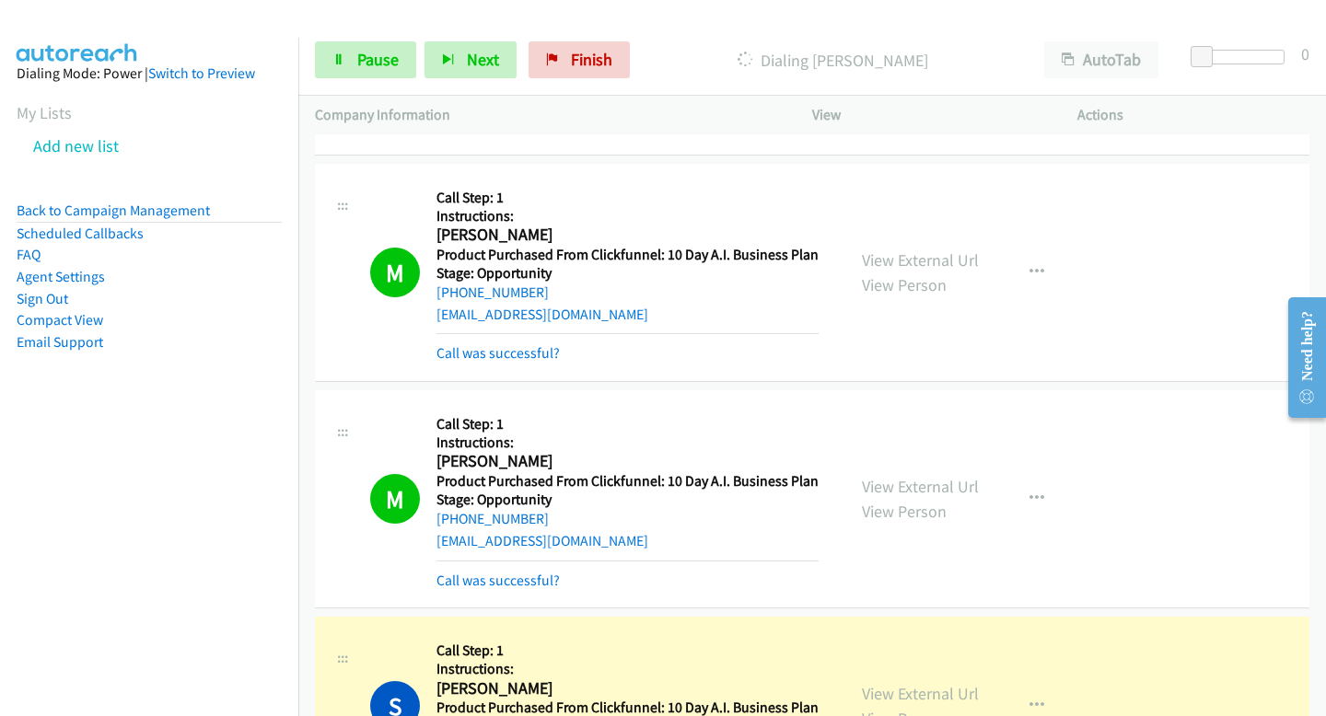
scroll to position [13650, 0]
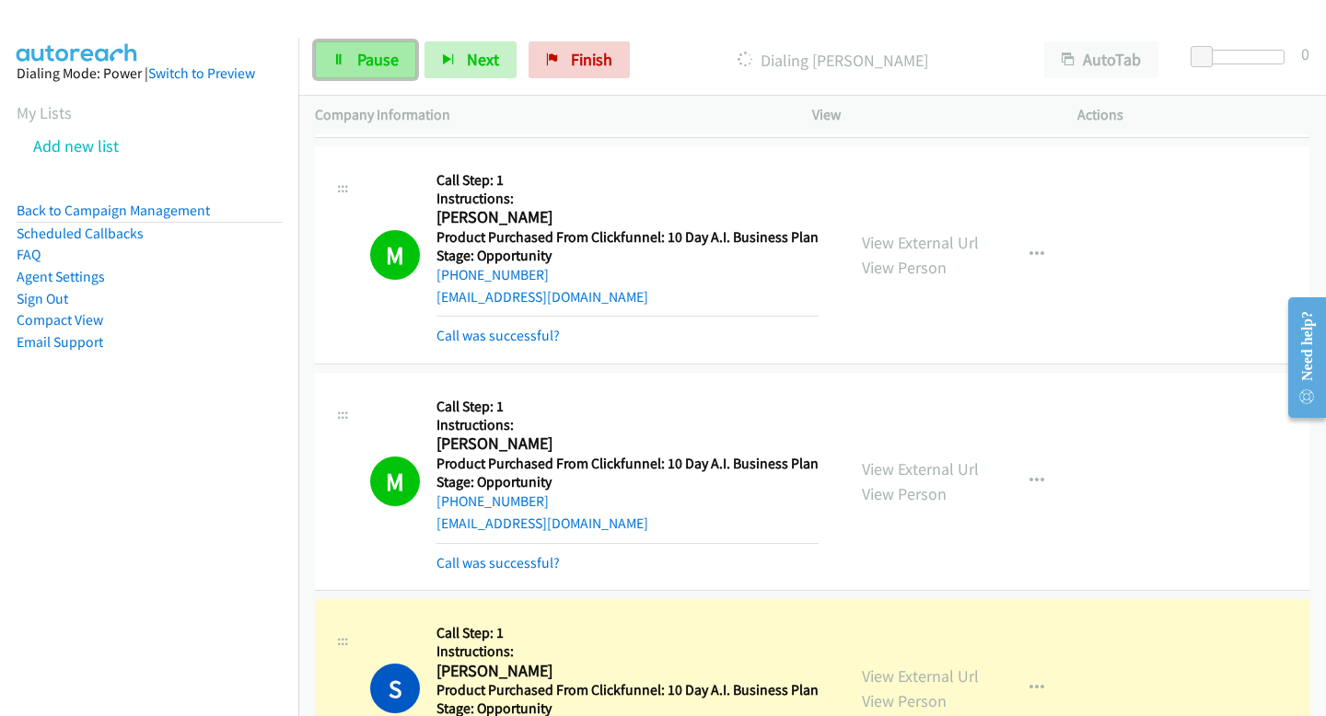
click at [377, 49] on span "Pause" at bounding box center [377, 59] width 41 height 21
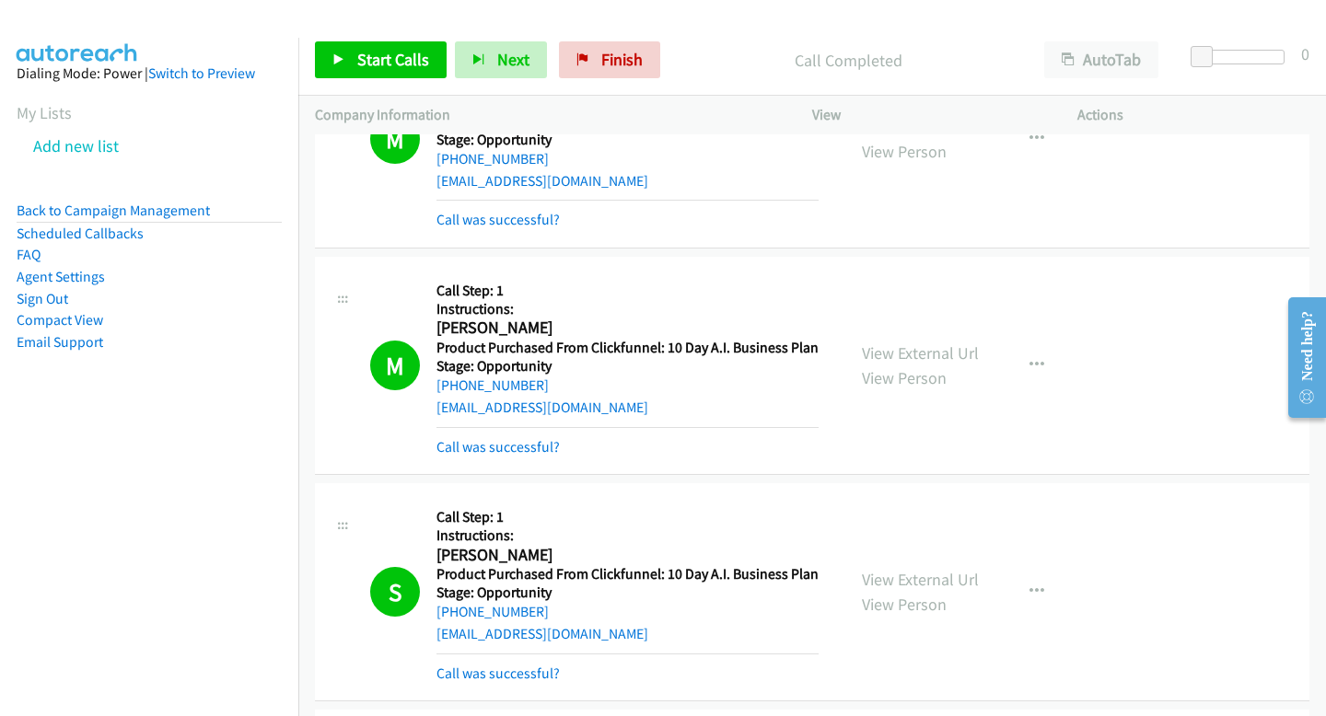
scroll to position [13761, 0]
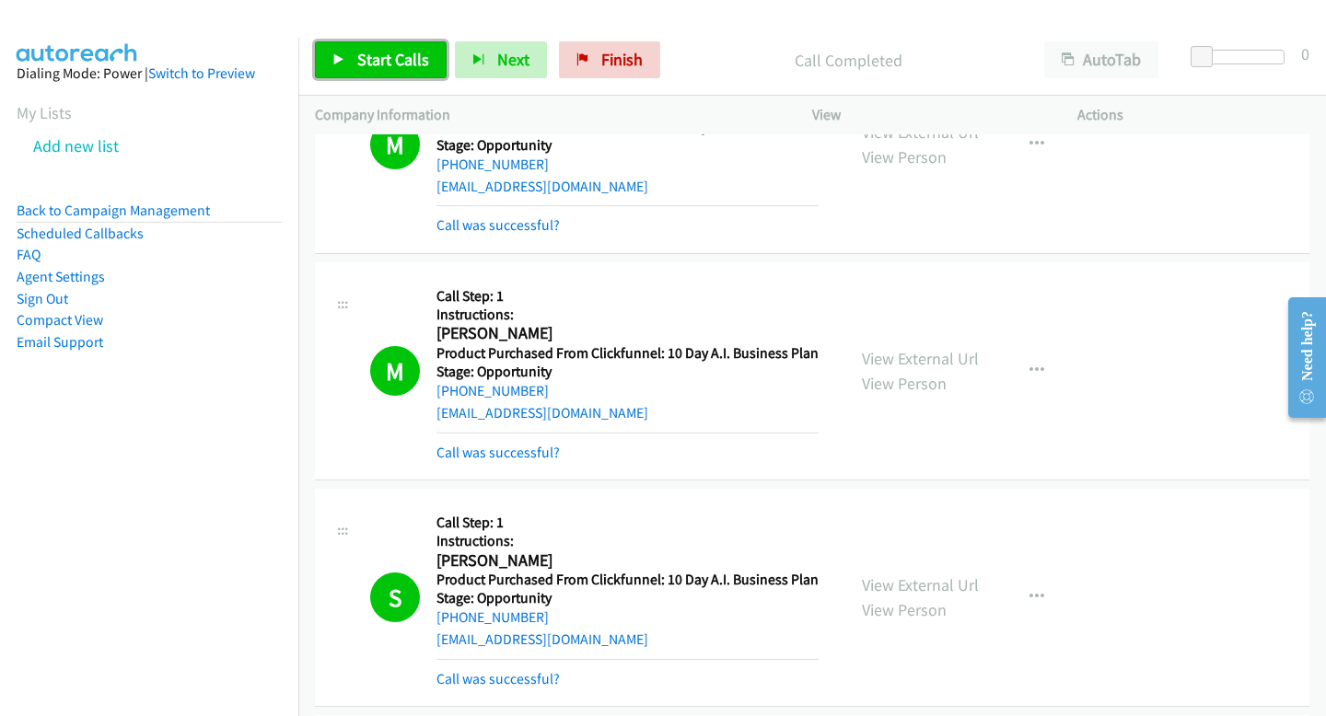
click at [368, 49] on span "Start Calls" at bounding box center [393, 59] width 72 height 21
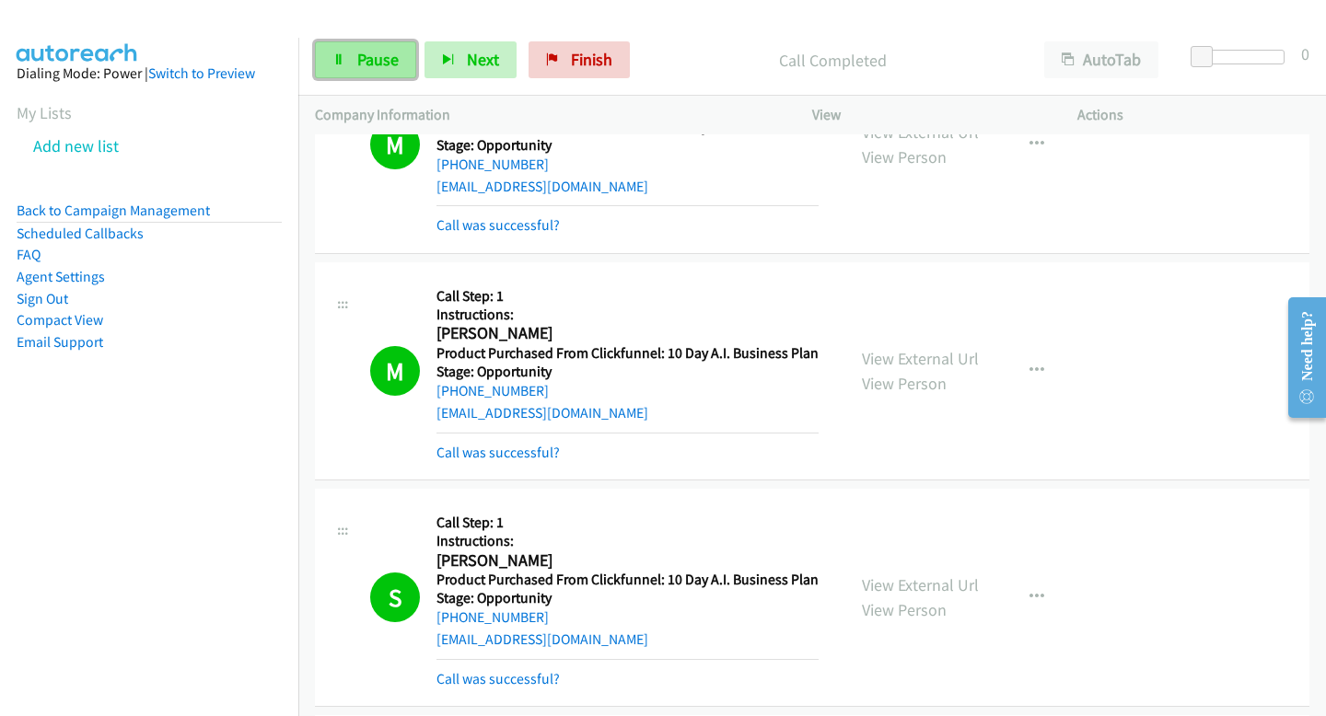
click at [376, 69] on span "Pause" at bounding box center [377, 59] width 41 height 21
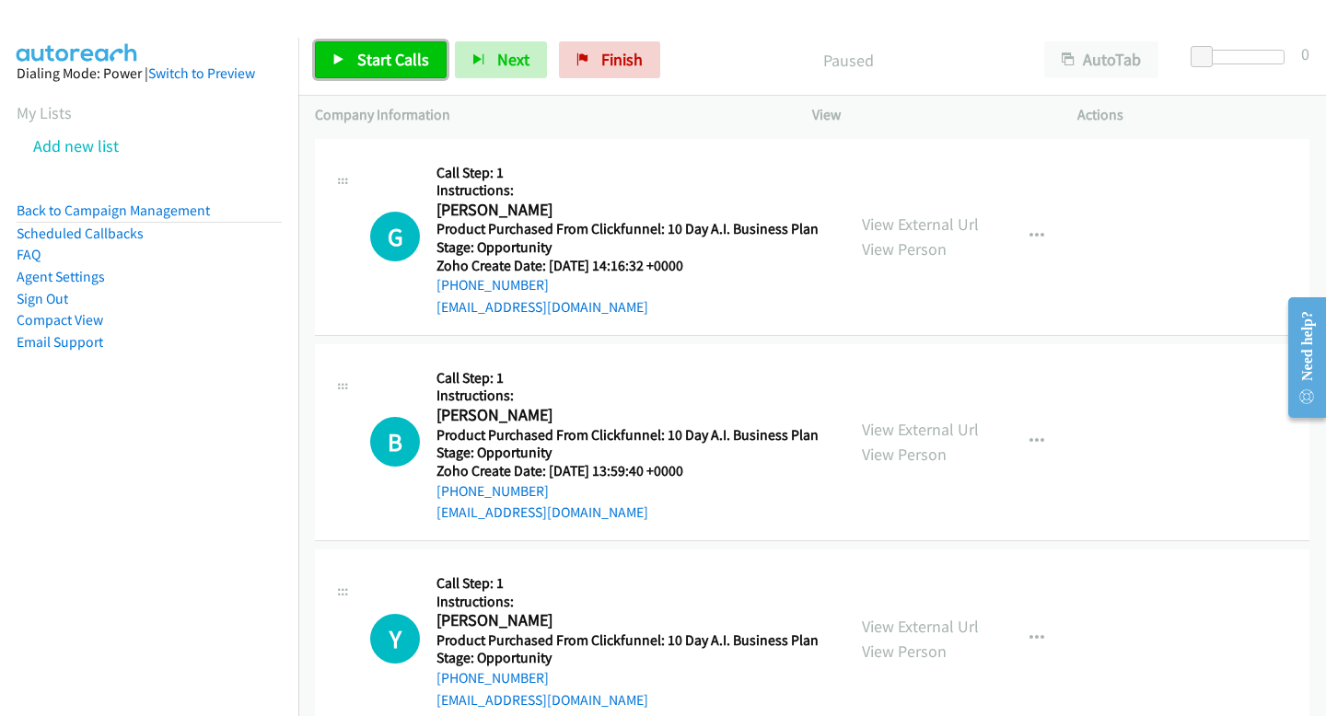
click at [319, 52] on link "Start Calls" at bounding box center [381, 59] width 132 height 37
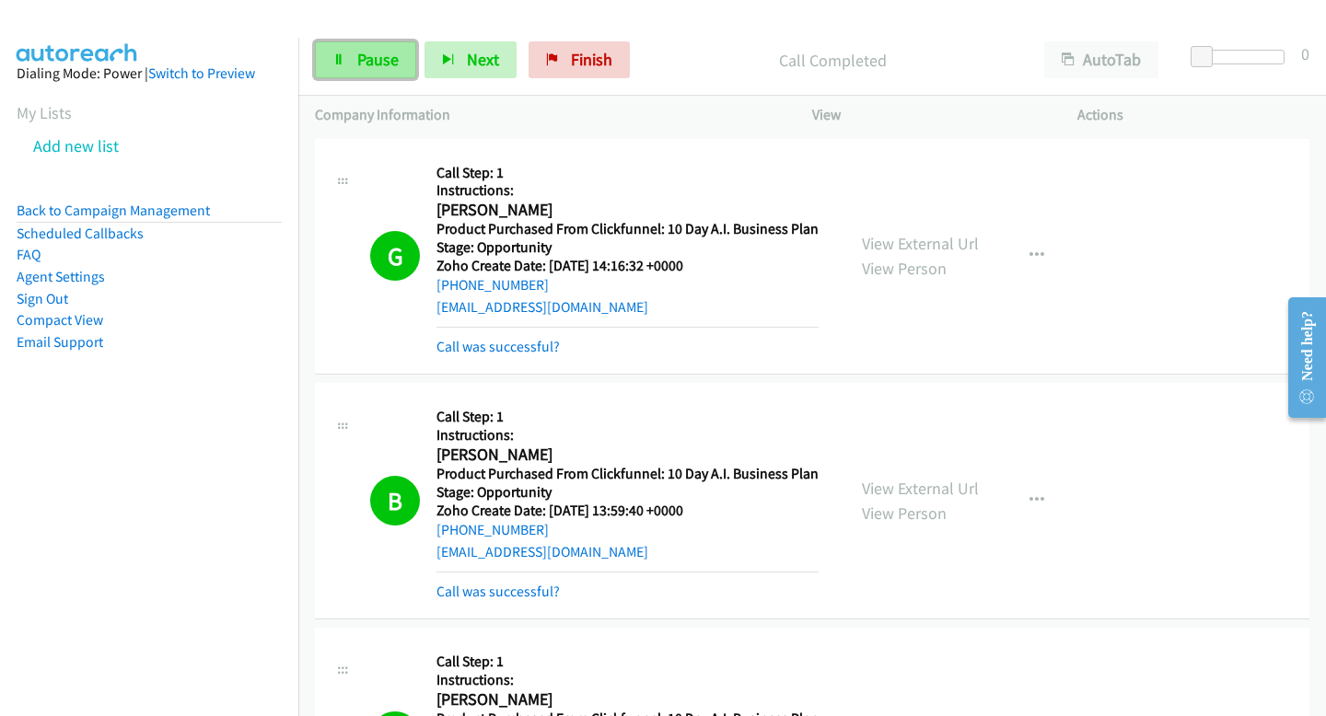
click at [357, 55] on span "Pause" at bounding box center [377, 59] width 41 height 21
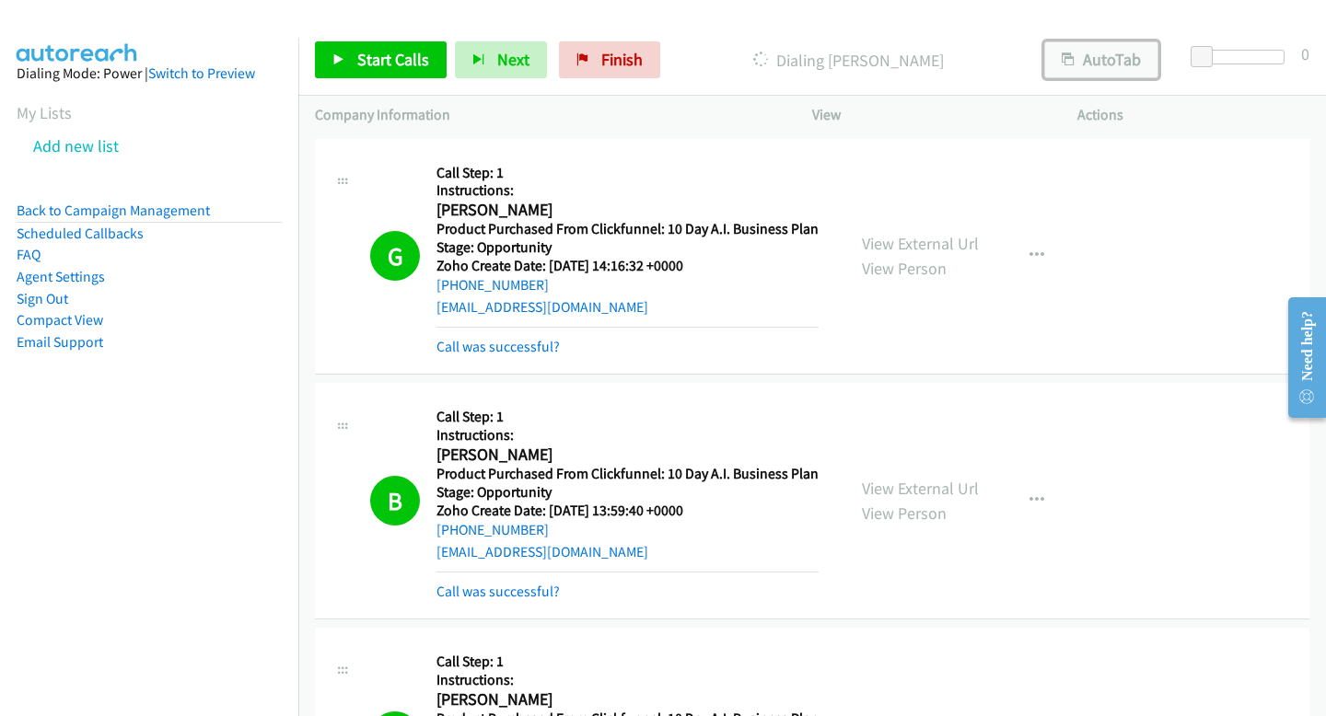
click at [1137, 54] on button "AutoTab" at bounding box center [1101, 59] width 114 height 37
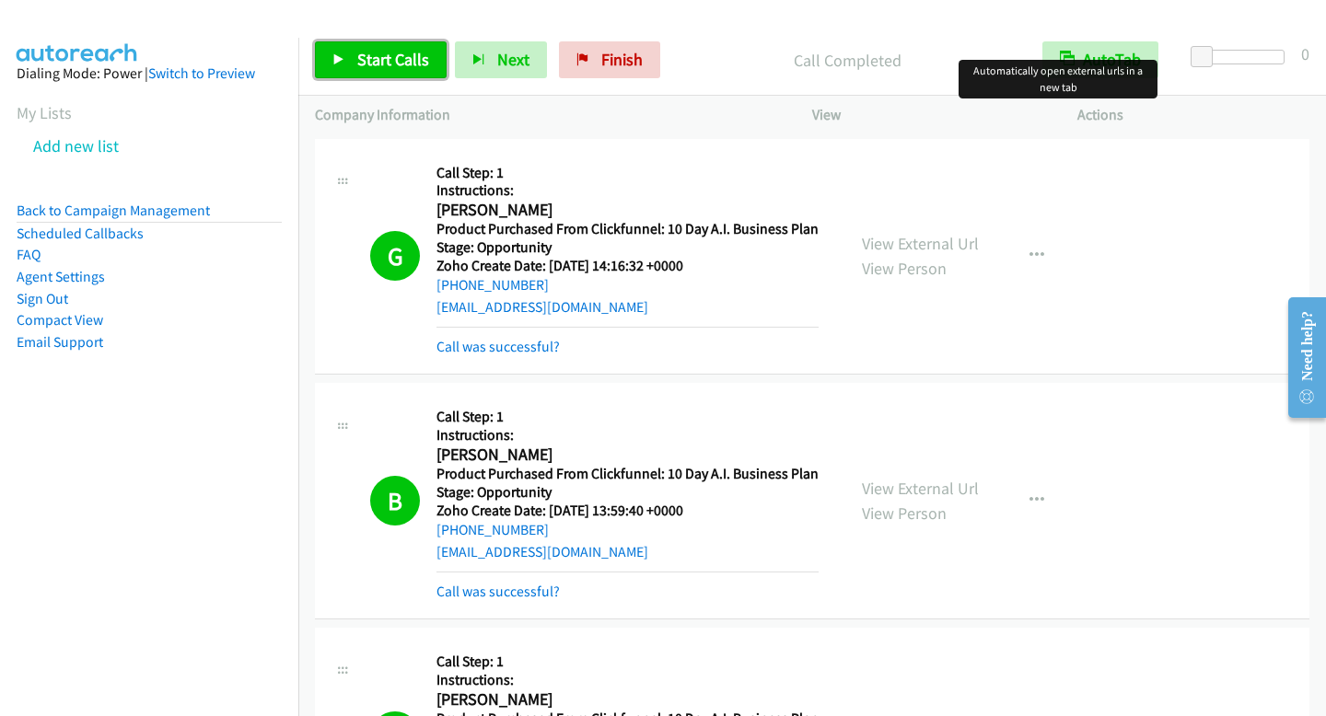
click at [343, 61] on icon at bounding box center [338, 60] width 13 height 13
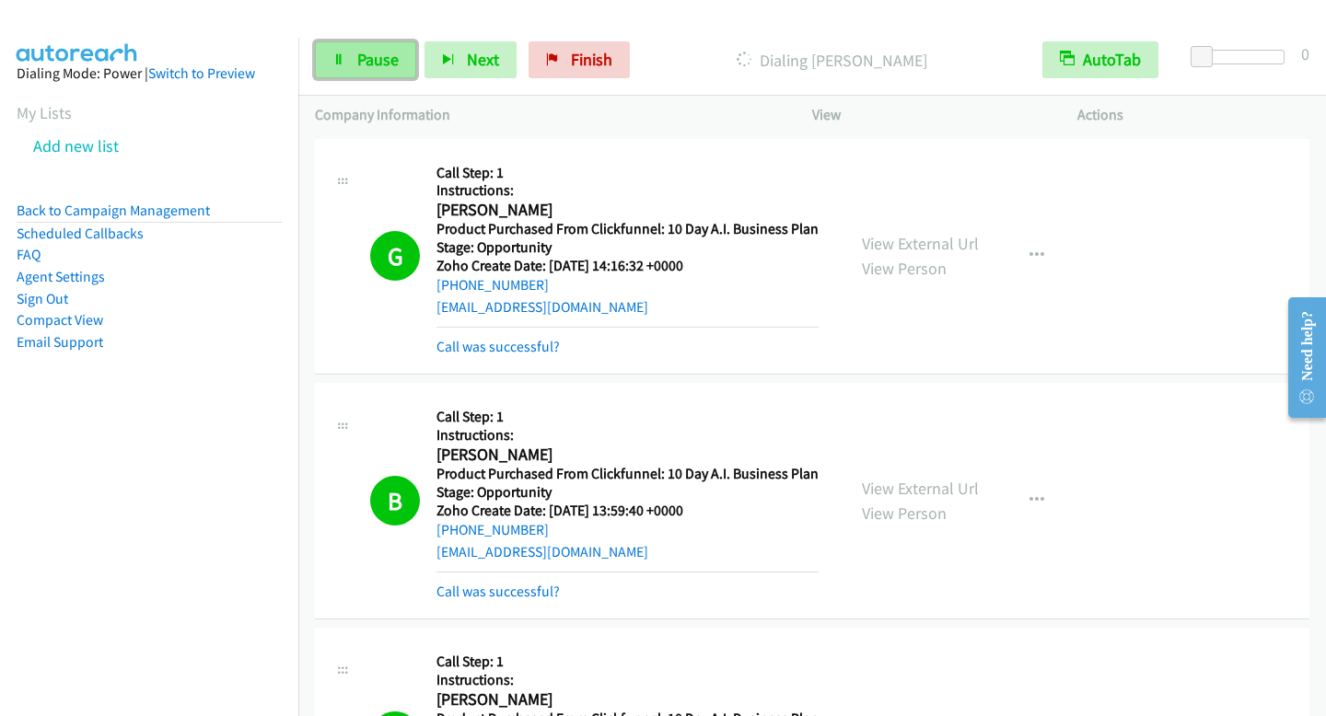
click at [344, 64] on link "Pause" at bounding box center [365, 59] width 101 height 37
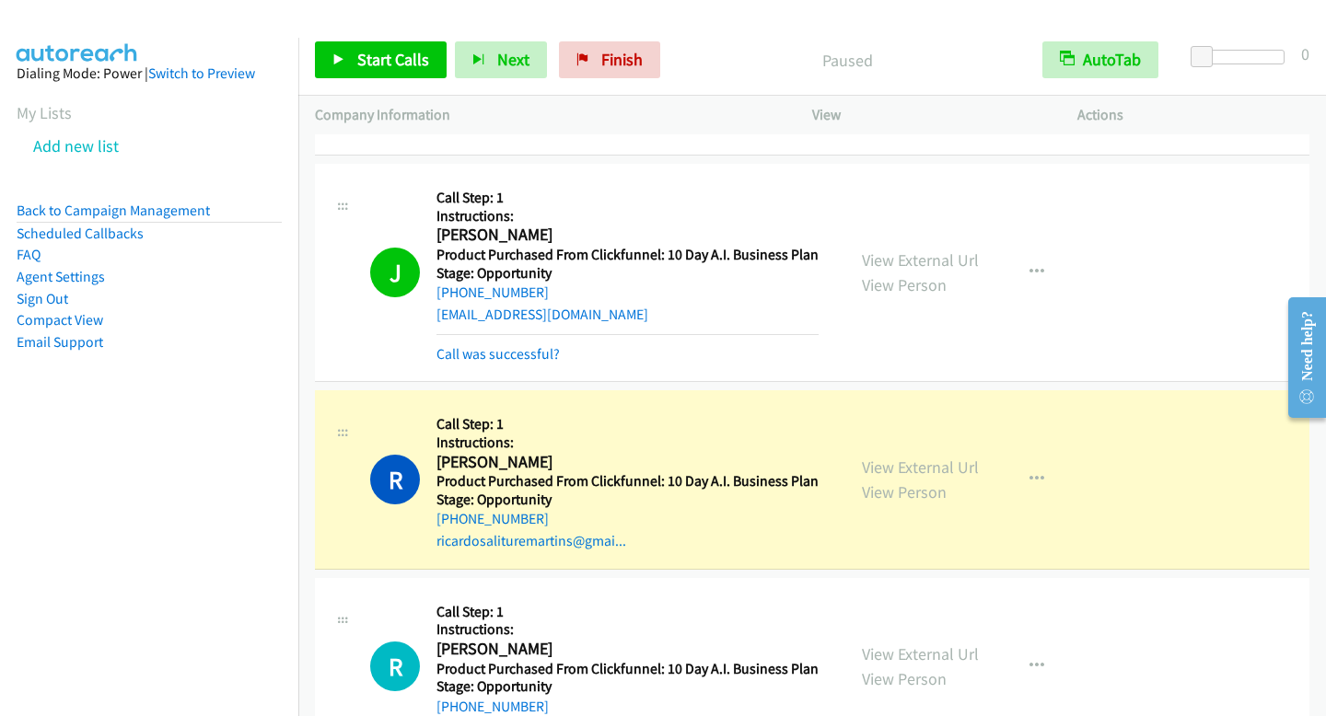
scroll to position [5677, 0]
